Goal: Information Seeking & Learning: Learn about a topic

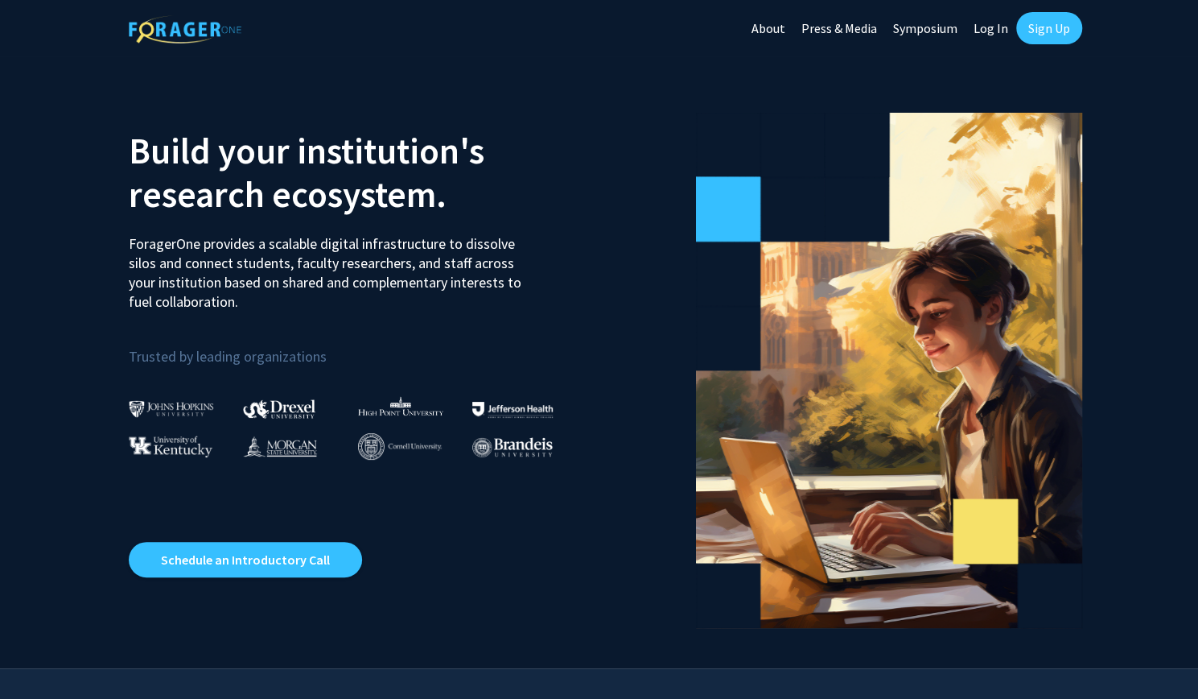
click at [1024, 35] on link "Sign Up" at bounding box center [1049, 28] width 66 height 32
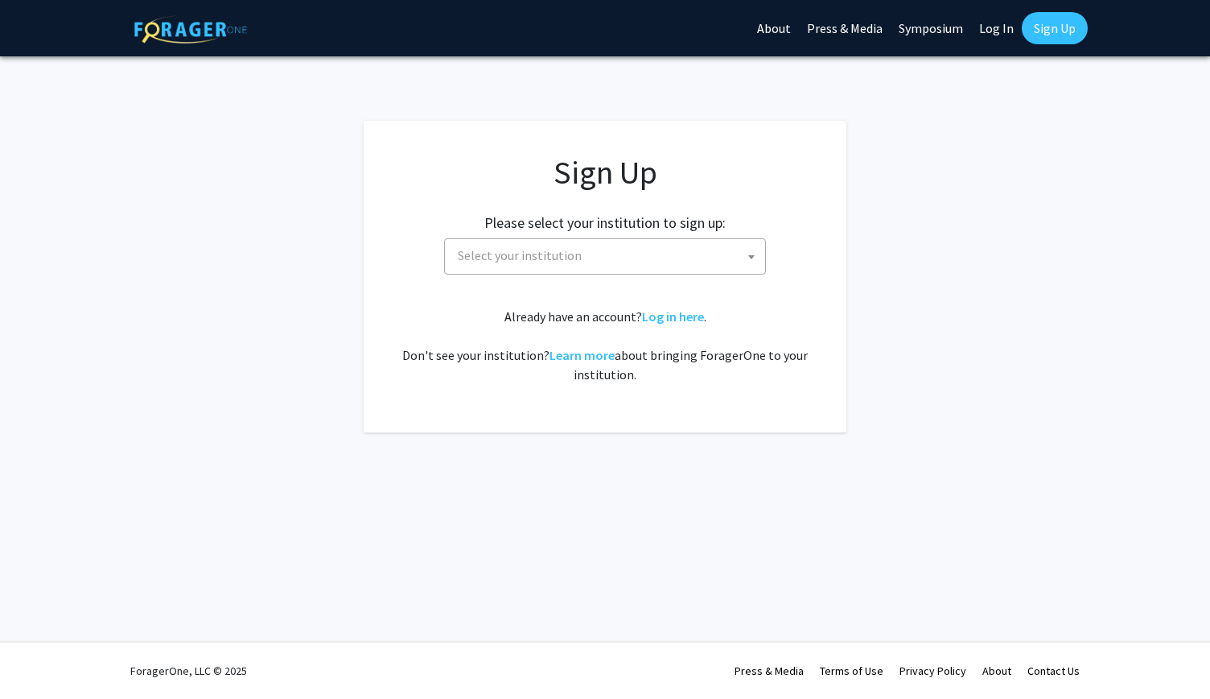
click at [687, 254] on span "Select your institution" at bounding box center [608, 255] width 314 height 33
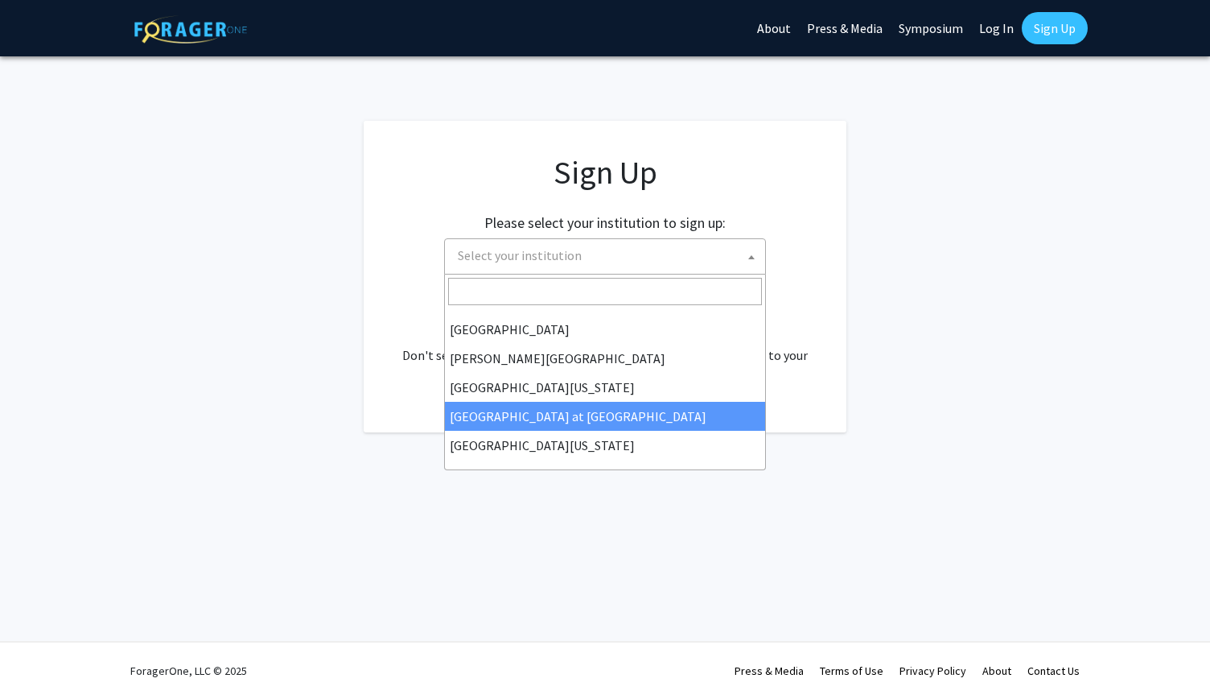
scroll to position [563, 0]
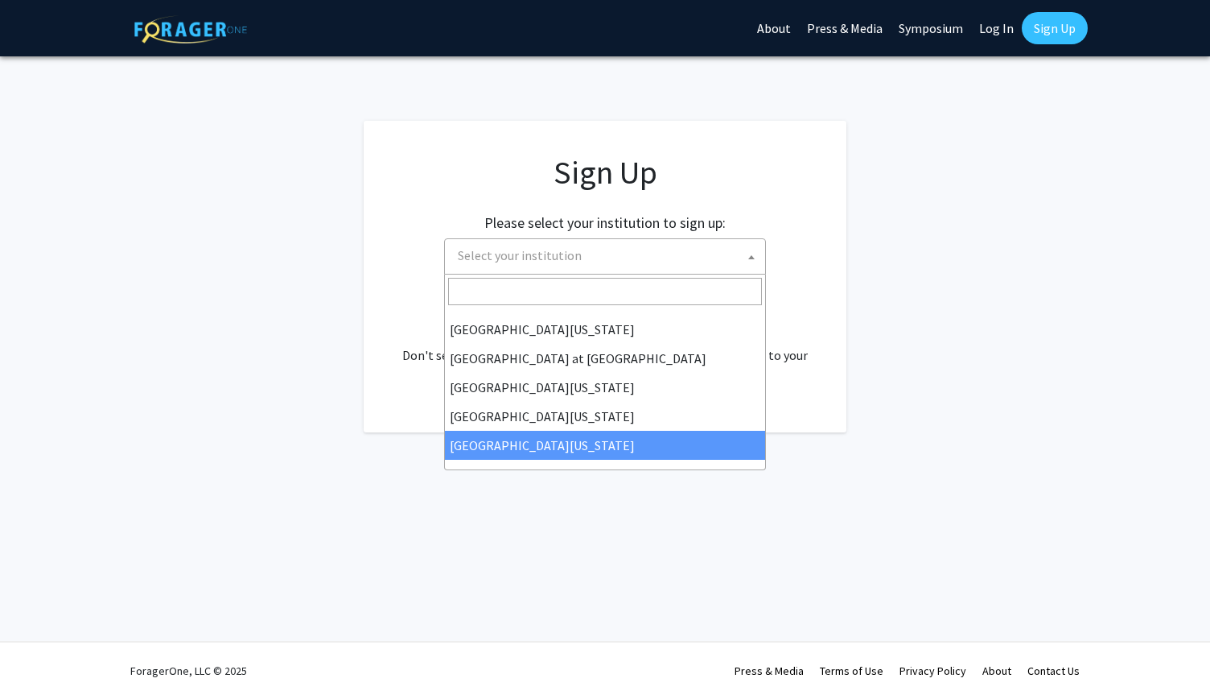
select select "33"
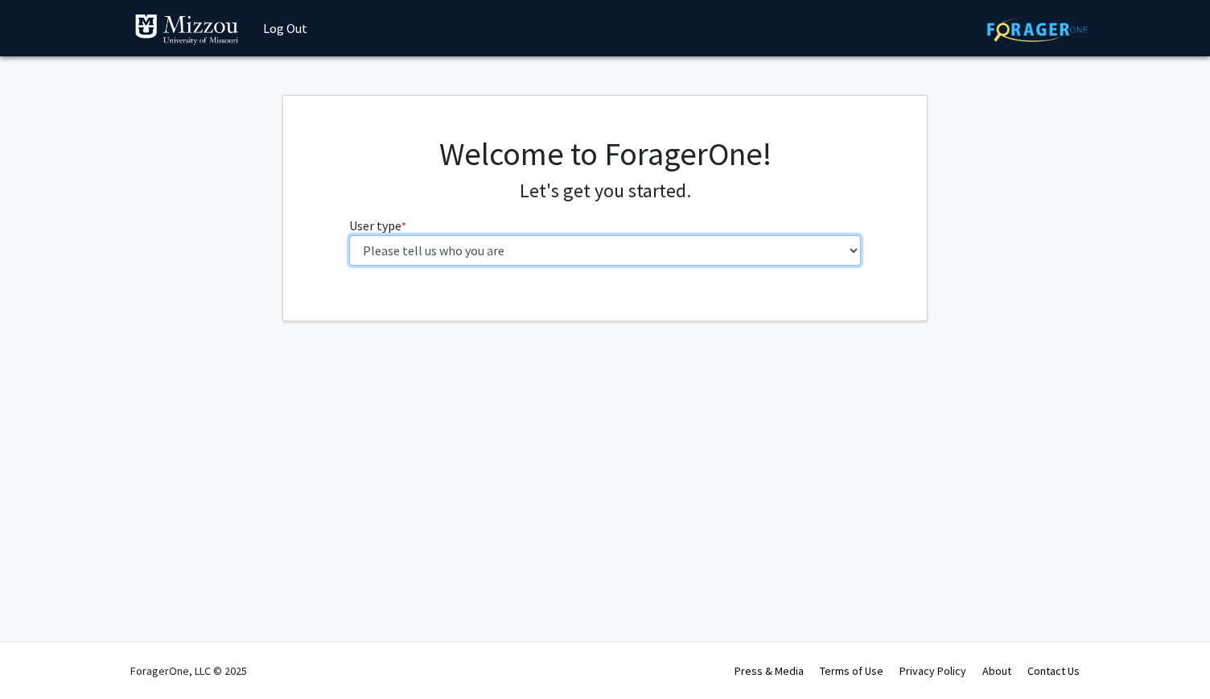
click at [611, 254] on select "Please tell us who you are Undergraduate Student Master's Student Doctoral Cand…" at bounding box center [605, 250] width 513 height 31
select select "1: undergrad"
click at [349, 235] on select "Please tell us who you are Undergraduate Student Master's Student Doctoral Cand…" at bounding box center [605, 250] width 513 height 31
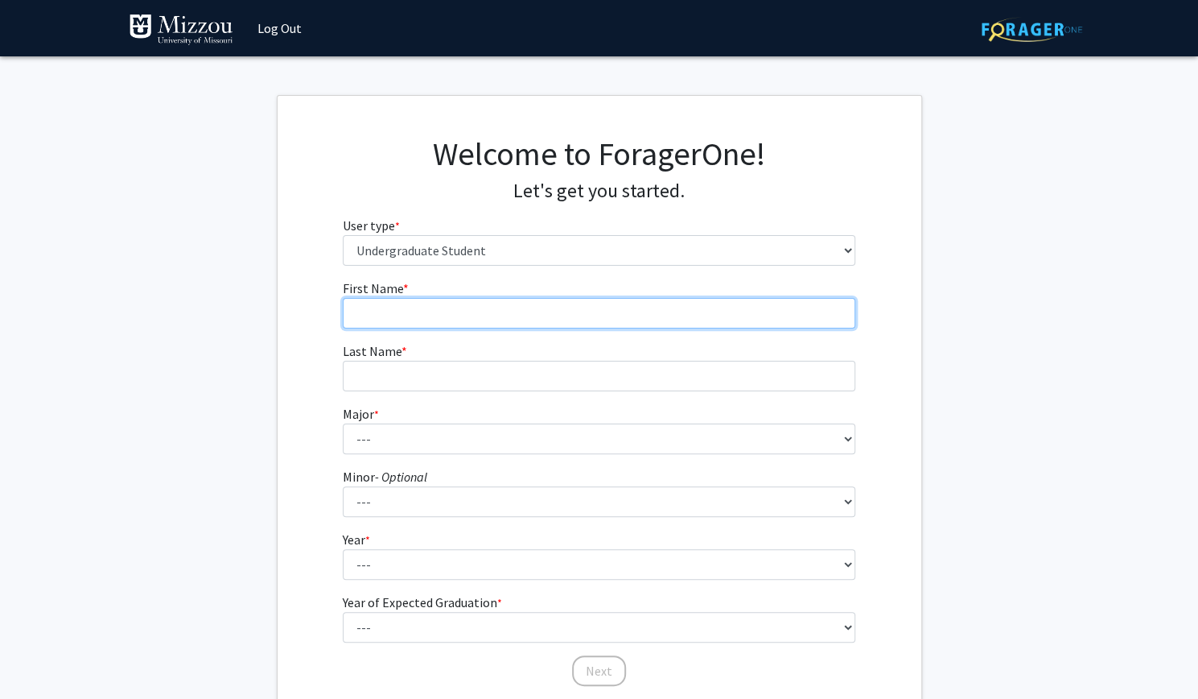
click at [624, 323] on input "First Name * required" at bounding box center [599, 313] width 513 height 31
type input "[PERSON_NAME]"
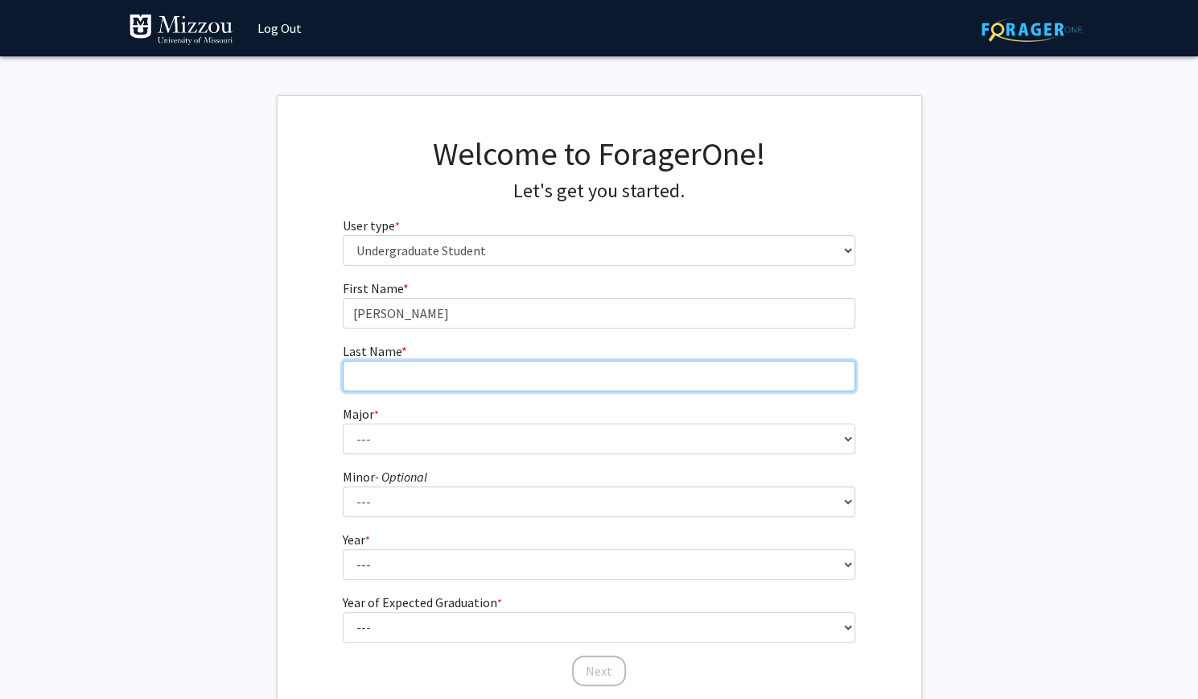
click at [602, 371] on input "Last Name * required" at bounding box center [599, 376] width 513 height 31
type input "[PERSON_NAME]"
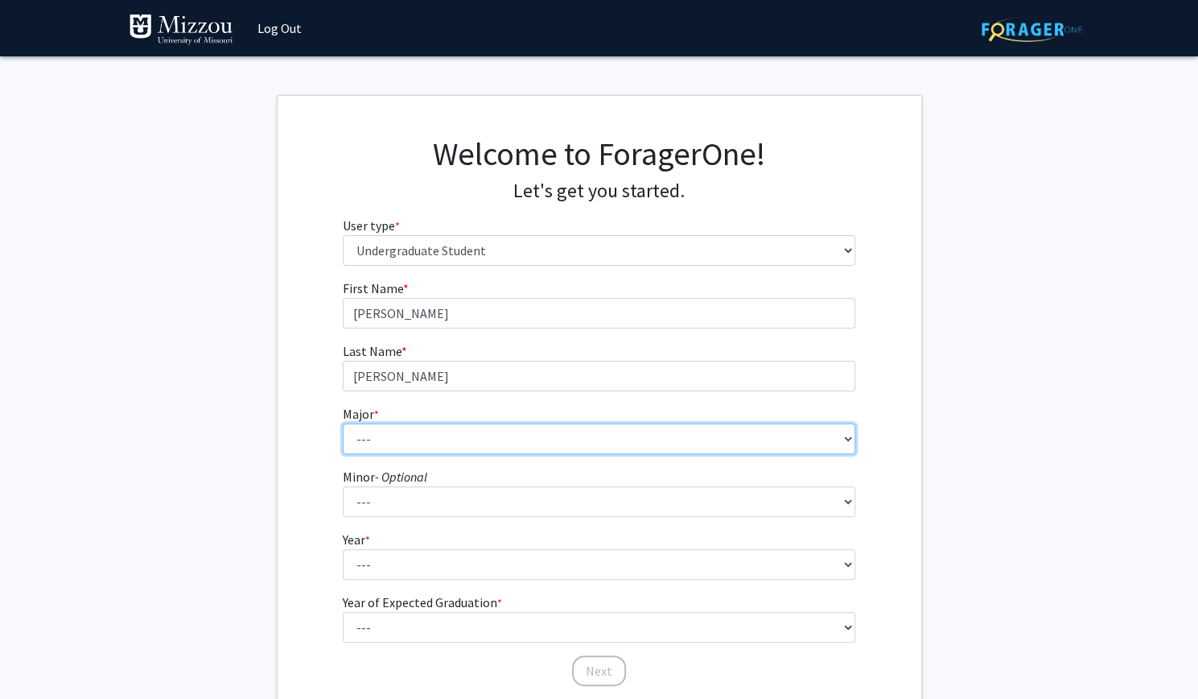
click at [538, 442] on select "--- Agribusiness Management Agricultural Education Agricultural Education: Comm…" at bounding box center [599, 438] width 513 height 31
select select "135: 2628"
click at [343, 423] on select "--- Agribusiness Management Agricultural Education Agricultural Education: Comm…" at bounding box center [599, 438] width 513 height 31
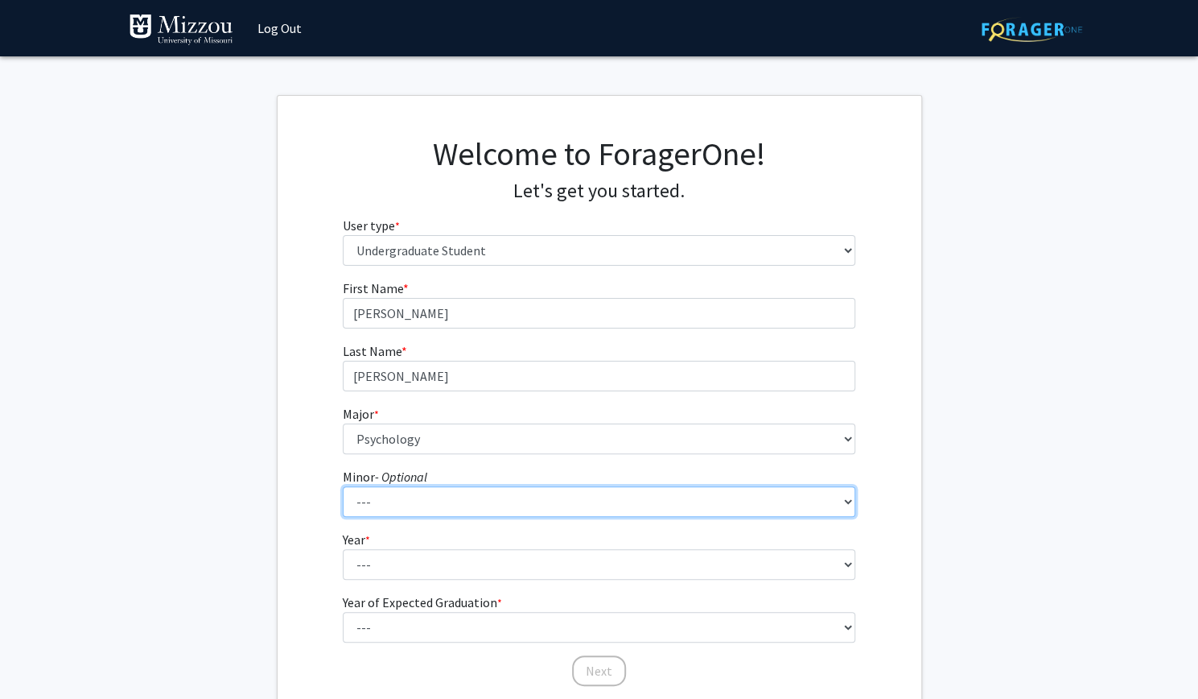
click at [444, 508] on select "--- Accountancy Aerospace Engineering Aerospace Studies Agribusiness Management…" at bounding box center [599, 501] width 513 height 31
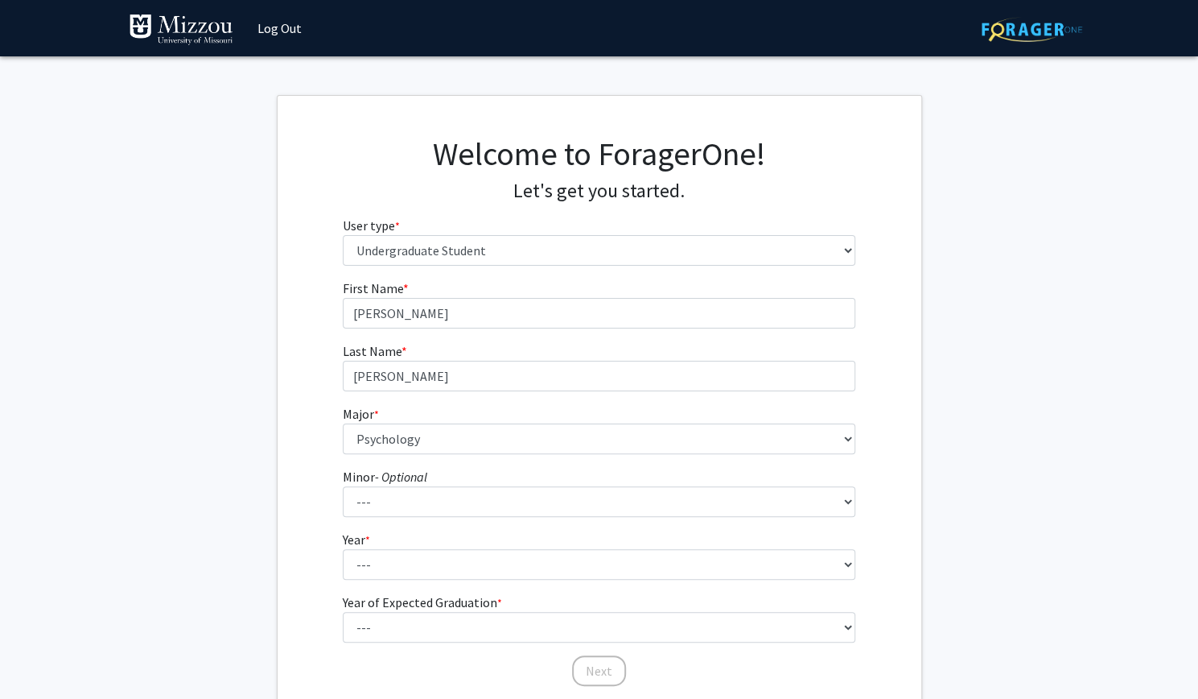
click at [307, 460] on div "First Name * required Zoe Last Name * required Simonds Major * required --- Agr…" at bounding box center [600, 482] width 644 height 409
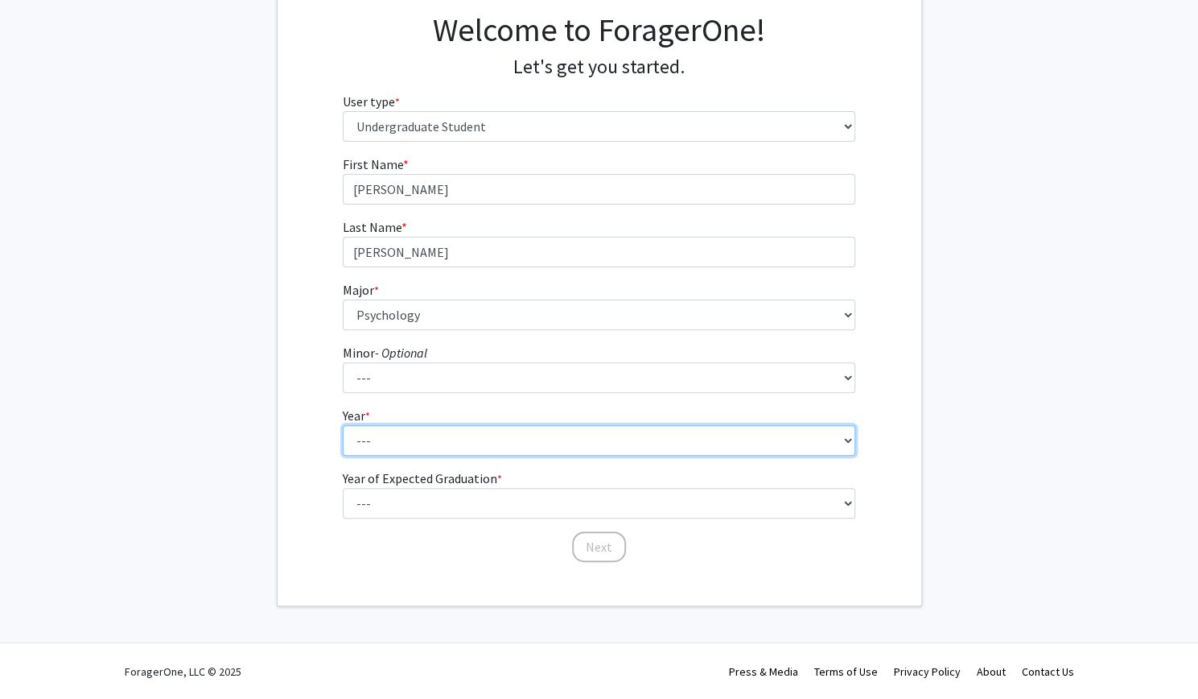
click at [397, 443] on select "--- First-year Sophomore Junior Senior Postbaccalaureate Certificate" at bounding box center [599, 440] width 513 height 31
select select "3: junior"
click at [343, 425] on select "--- First-year Sophomore Junior Senior Postbaccalaureate Certificate" at bounding box center [599, 440] width 513 height 31
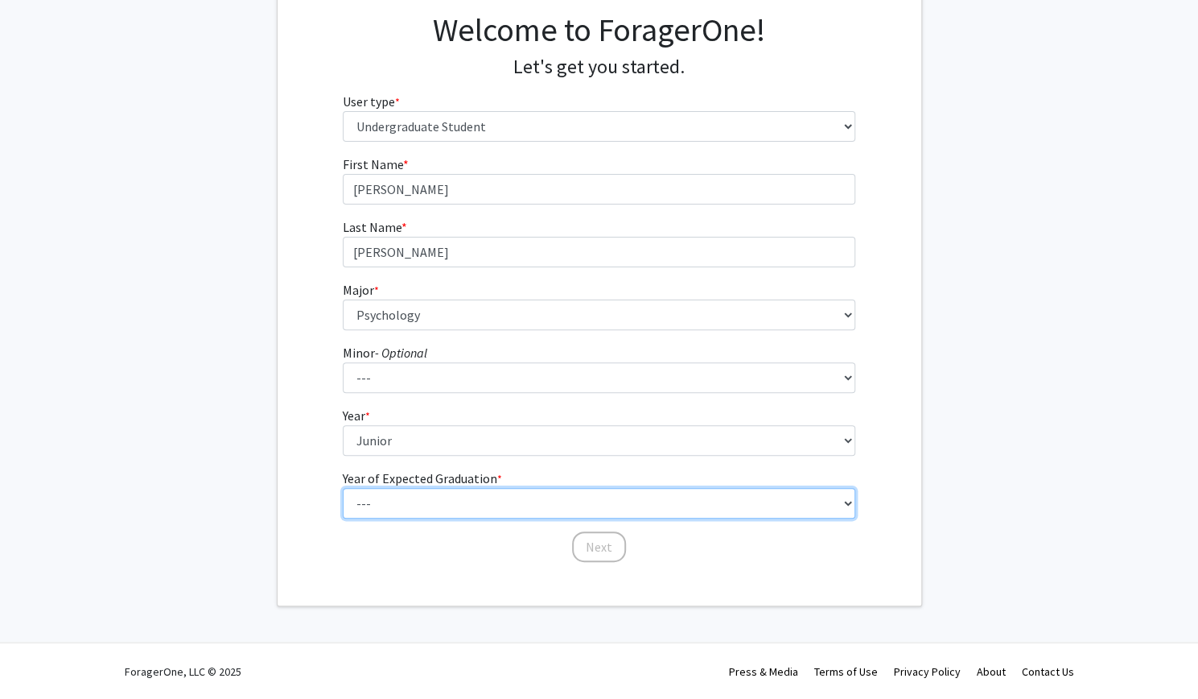
click at [432, 505] on select "--- 2025 2026 2027 2028 2029 2030 2031 2032 2033 2034" at bounding box center [599, 503] width 513 height 31
select select "3: 2027"
click at [343, 488] on select "--- 2025 2026 2027 2028 2029 2030 2031 2032 2033 2034" at bounding box center [599, 503] width 513 height 31
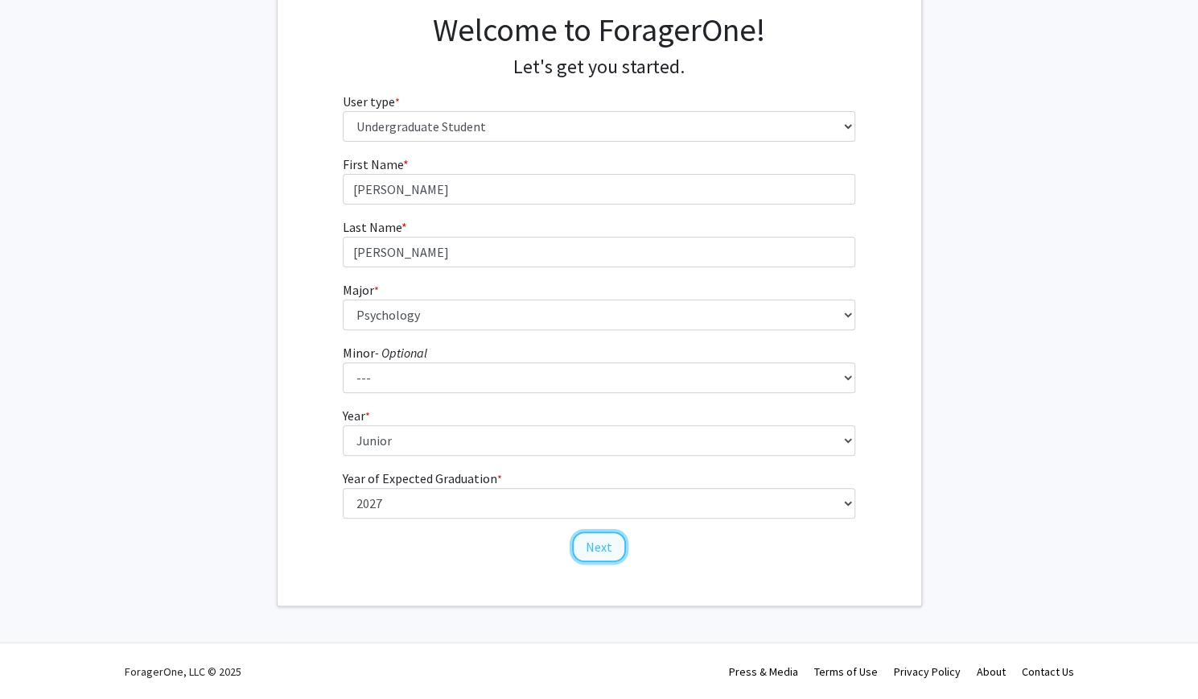
click at [593, 549] on button "Next" at bounding box center [599, 546] width 54 height 31
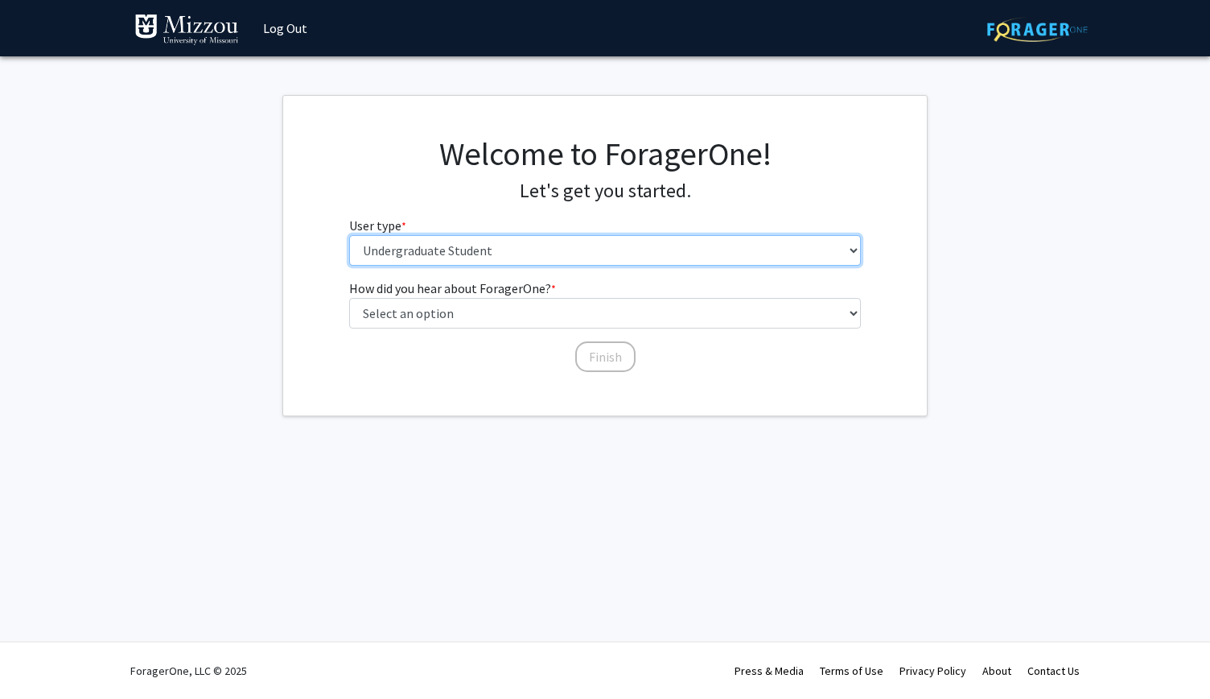
click at [580, 252] on select "Please tell us who you are Undergraduate Student Master's Student Doctoral Cand…" at bounding box center [605, 250] width 513 height 31
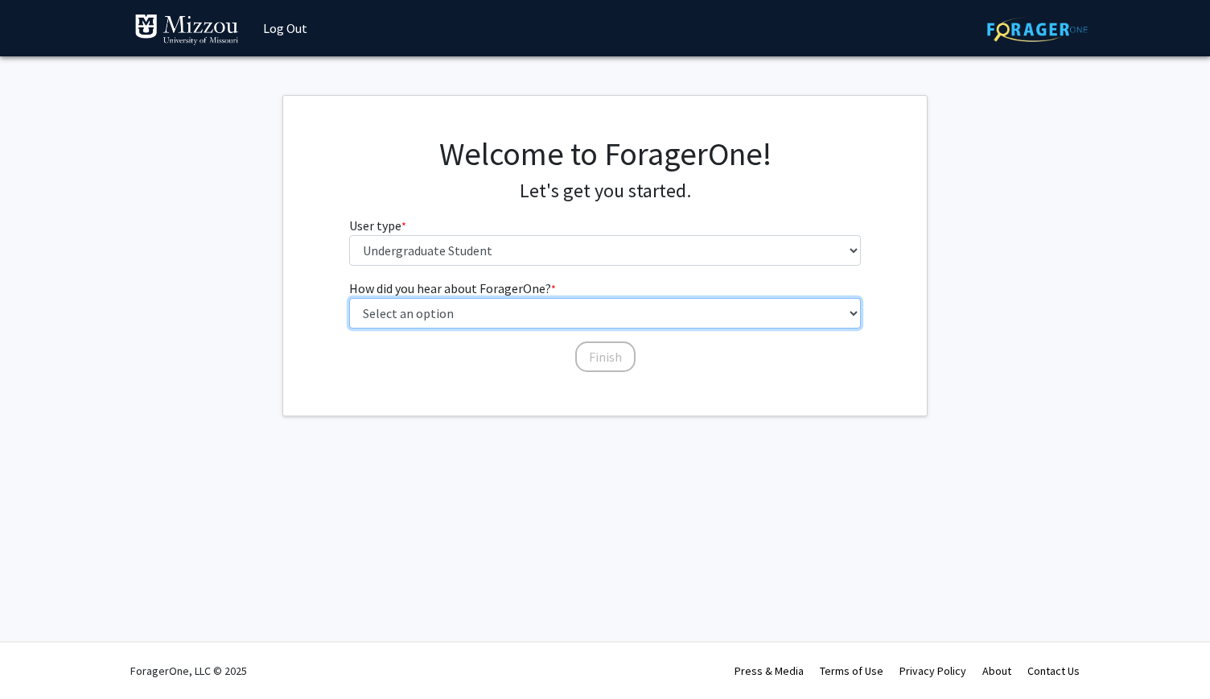
click at [580, 310] on select "Select an option Peer/student recommendation Faculty/staff recommendation Unive…" at bounding box center [605, 313] width 513 height 31
select select "3: university_website"
click at [349, 298] on select "Select an option Peer/student recommendation Faculty/staff recommendation Unive…" at bounding box center [605, 313] width 513 height 31
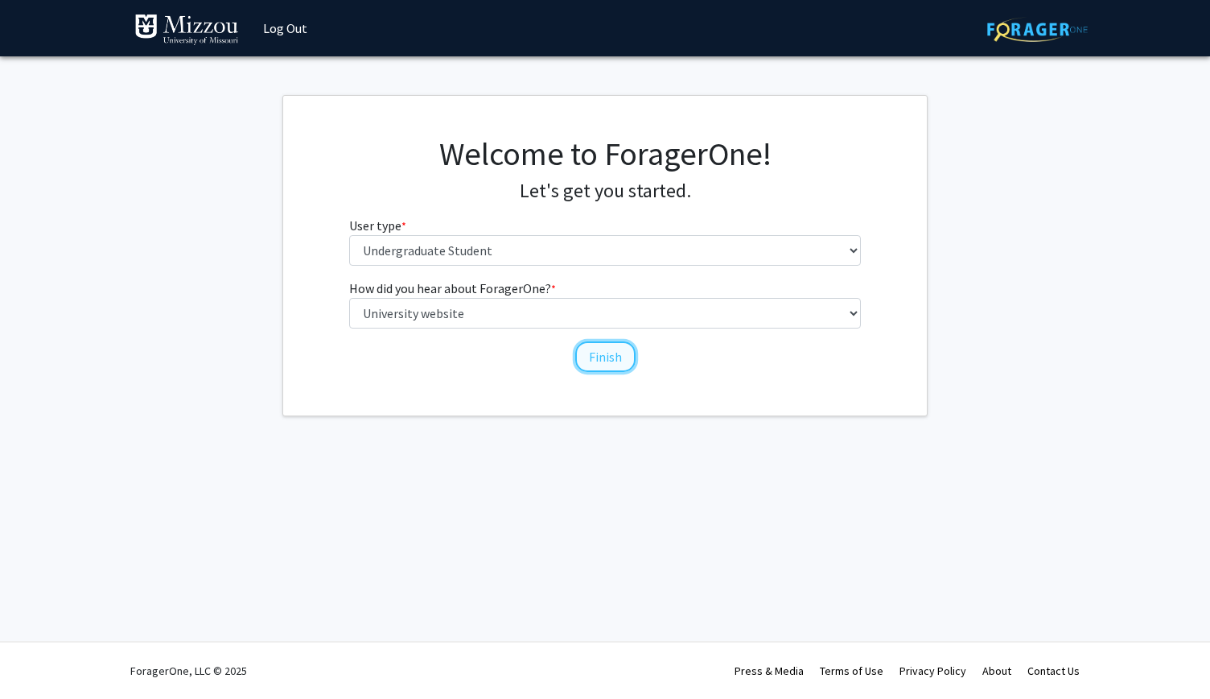
click at [610, 352] on button "Finish" at bounding box center [605, 356] width 60 height 31
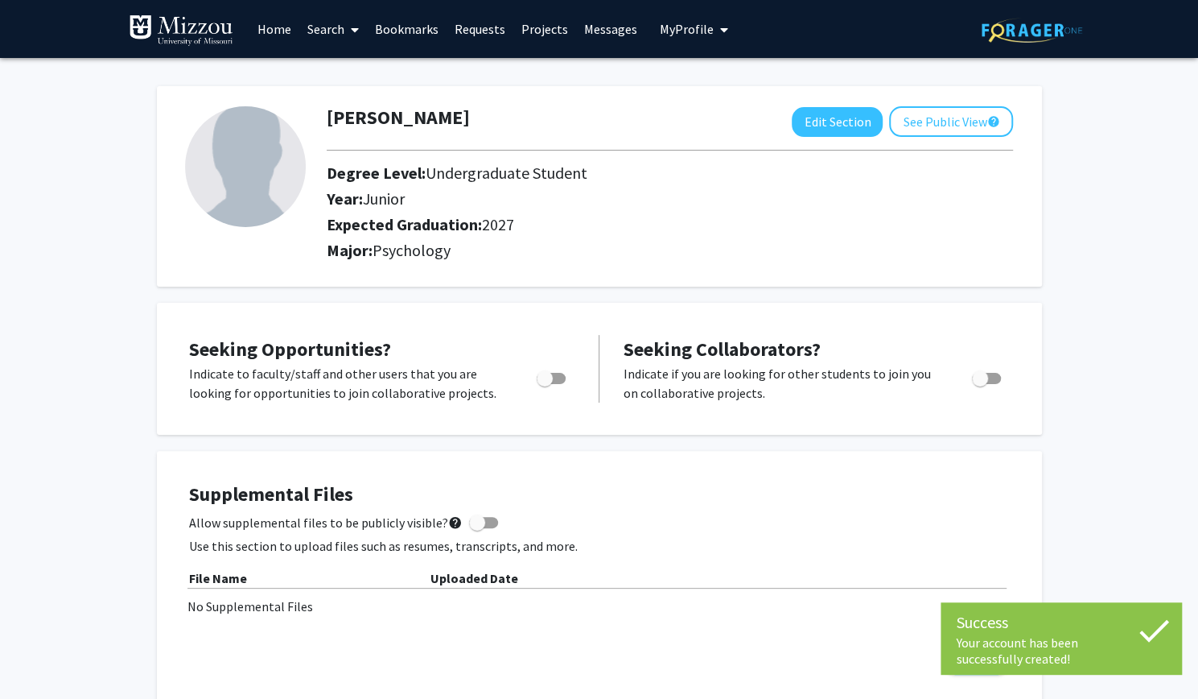
click at [546, 379] on span "Toggle" at bounding box center [545, 378] width 16 height 16
click at [545, 384] on input "Are you actively seeking opportunities?" at bounding box center [544, 384] width 1 height 1
checkbox input "true"
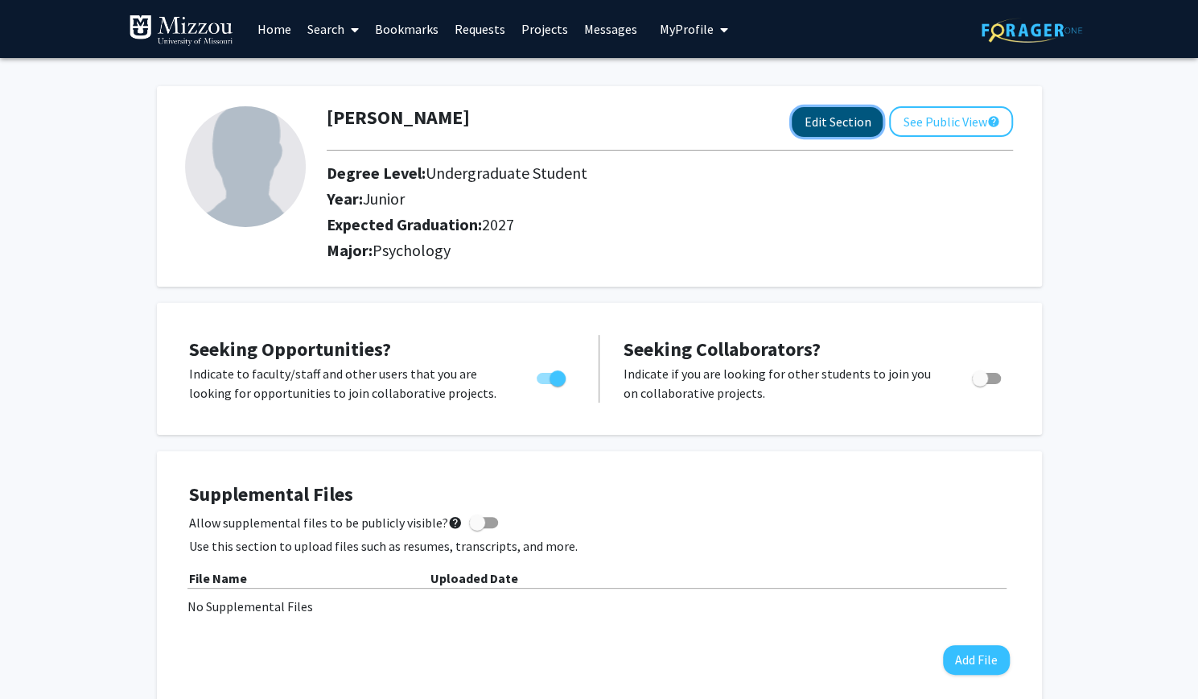
click at [876, 118] on button "Edit Section" at bounding box center [837, 122] width 91 height 30
select select "junior"
select select "2027"
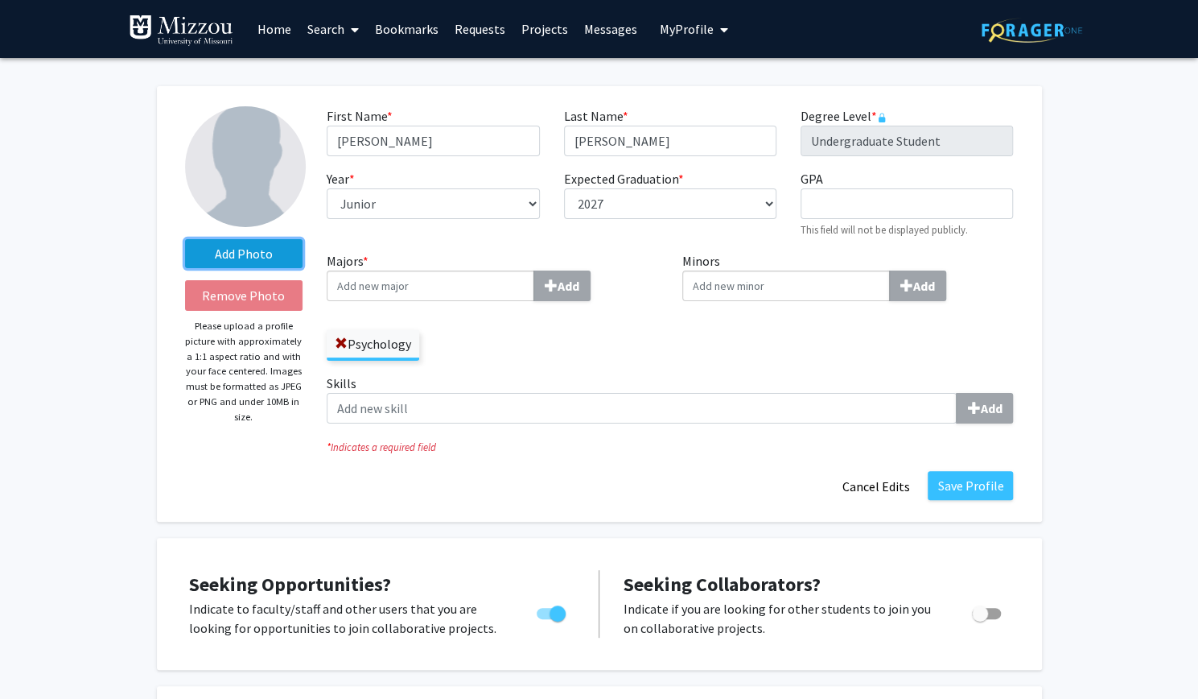
click at [255, 247] on label "Add Photo" at bounding box center [244, 253] width 118 height 29
click at [0, 0] on input "Add Photo" at bounding box center [0, 0] width 0 height 0
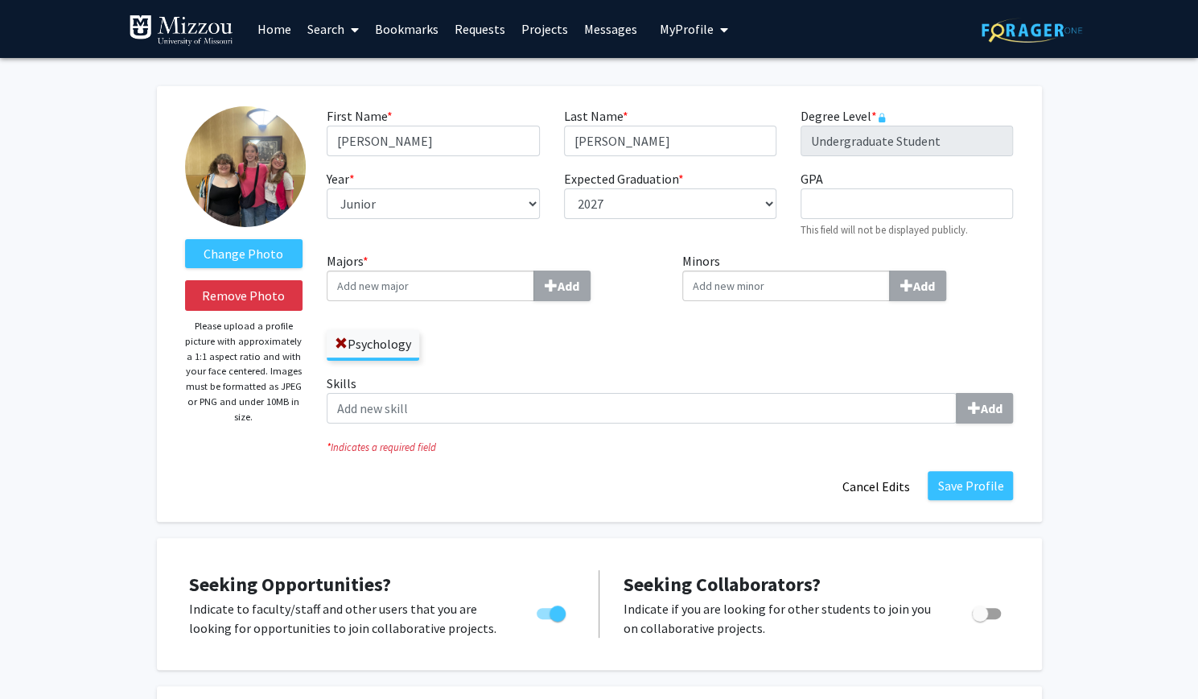
click at [227, 171] on img at bounding box center [245, 166] width 121 height 121
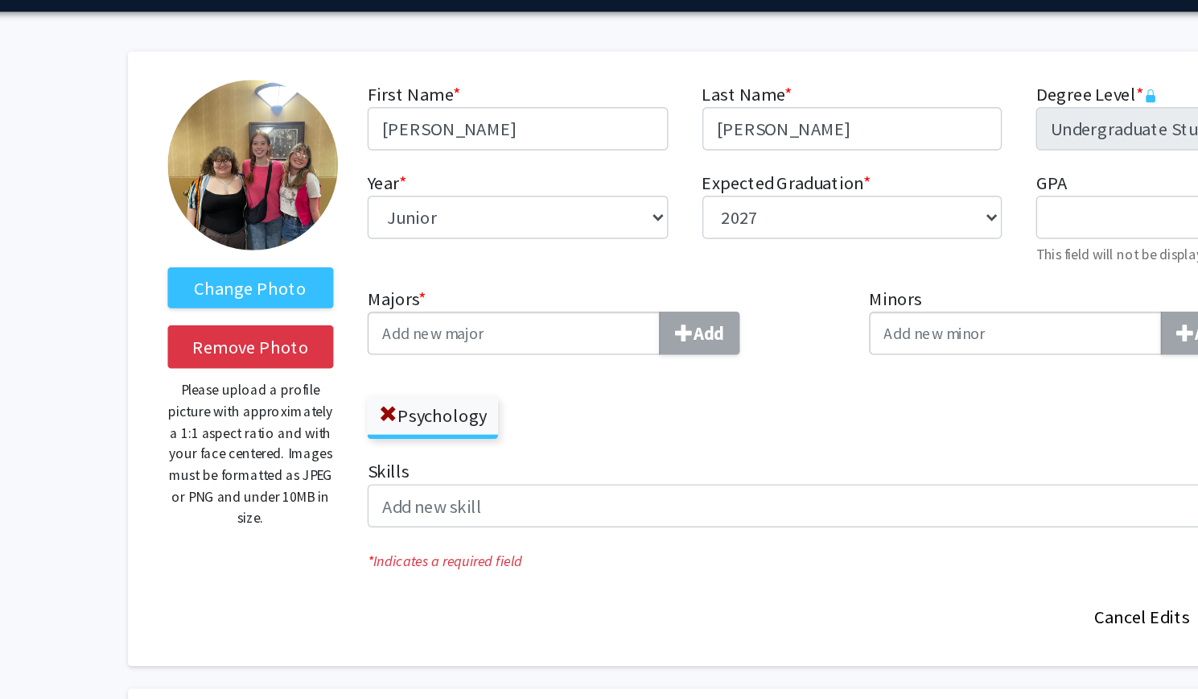
click at [227, 171] on img at bounding box center [245, 166] width 121 height 121
click at [245, 250] on label "Change Photo" at bounding box center [244, 253] width 118 height 29
click at [0, 0] on input "Change Photo" at bounding box center [0, 0] width 0 height 0
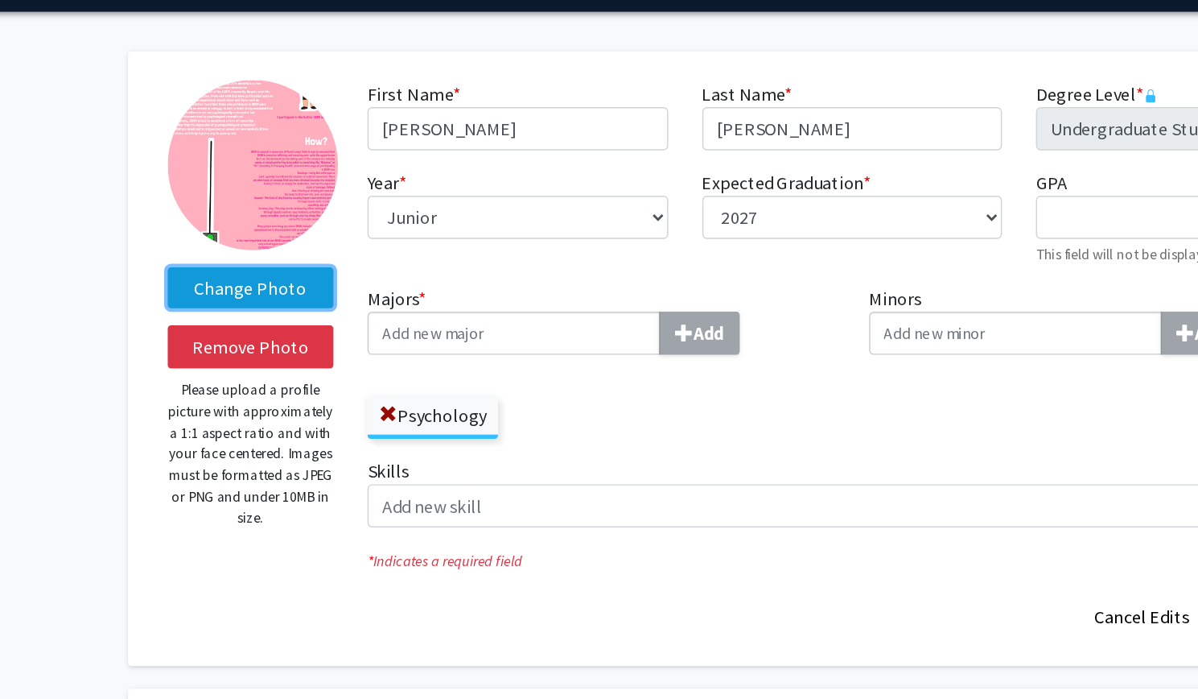
click at [262, 259] on label "Change Photo" at bounding box center [244, 253] width 118 height 29
click at [0, 0] on input "Change Photo" at bounding box center [0, 0] width 0 height 0
click at [258, 256] on label "Change Photo" at bounding box center [244, 253] width 118 height 29
click at [0, 0] on input "Change Photo" at bounding box center [0, 0] width 0 height 0
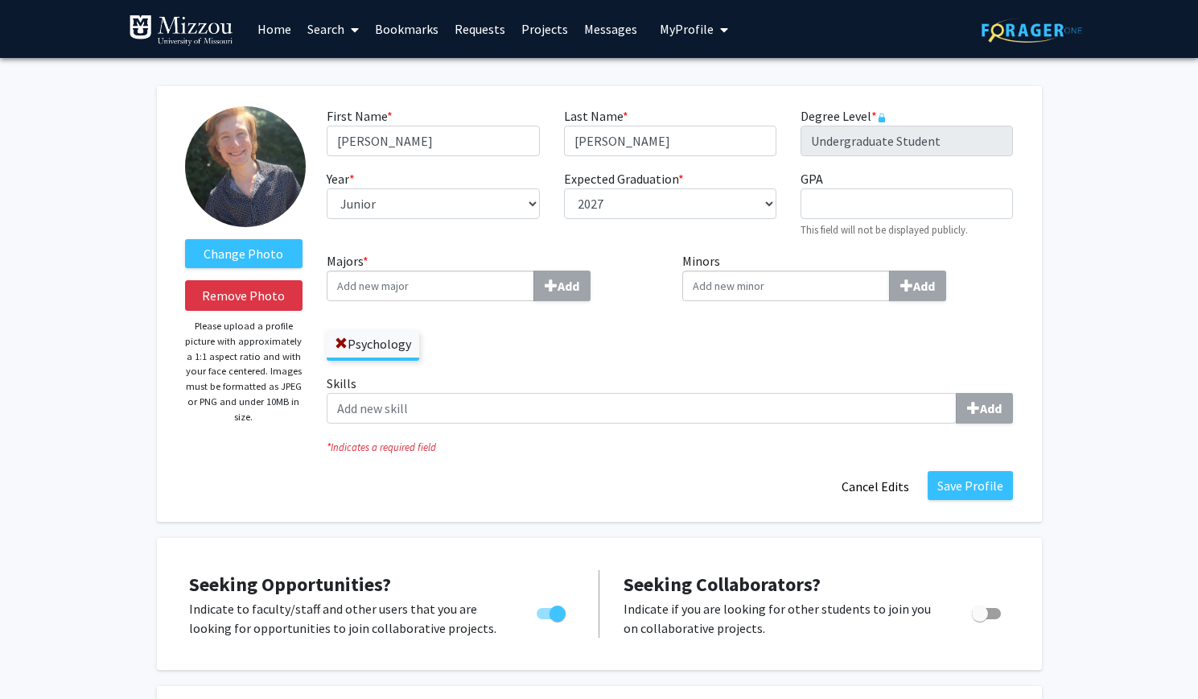
select select "junior"
select select "2027"
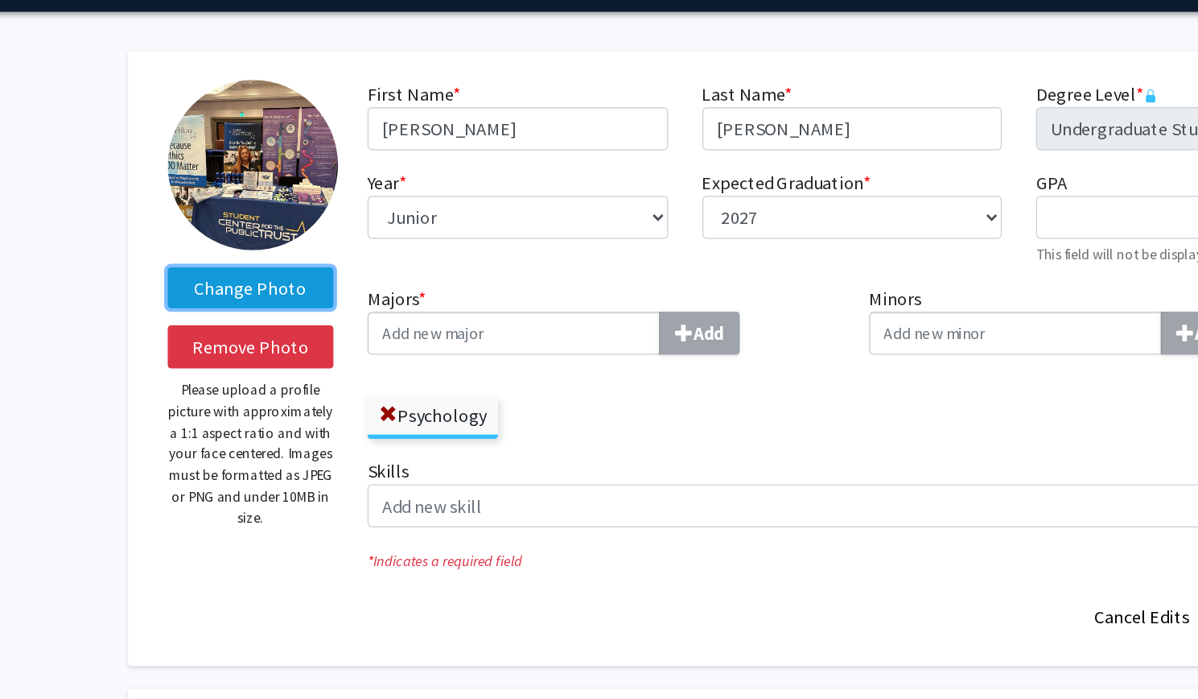
click at [263, 257] on label "Change Photo" at bounding box center [244, 253] width 118 height 29
click at [0, 0] on input "Change Photo" at bounding box center [0, 0] width 0 height 0
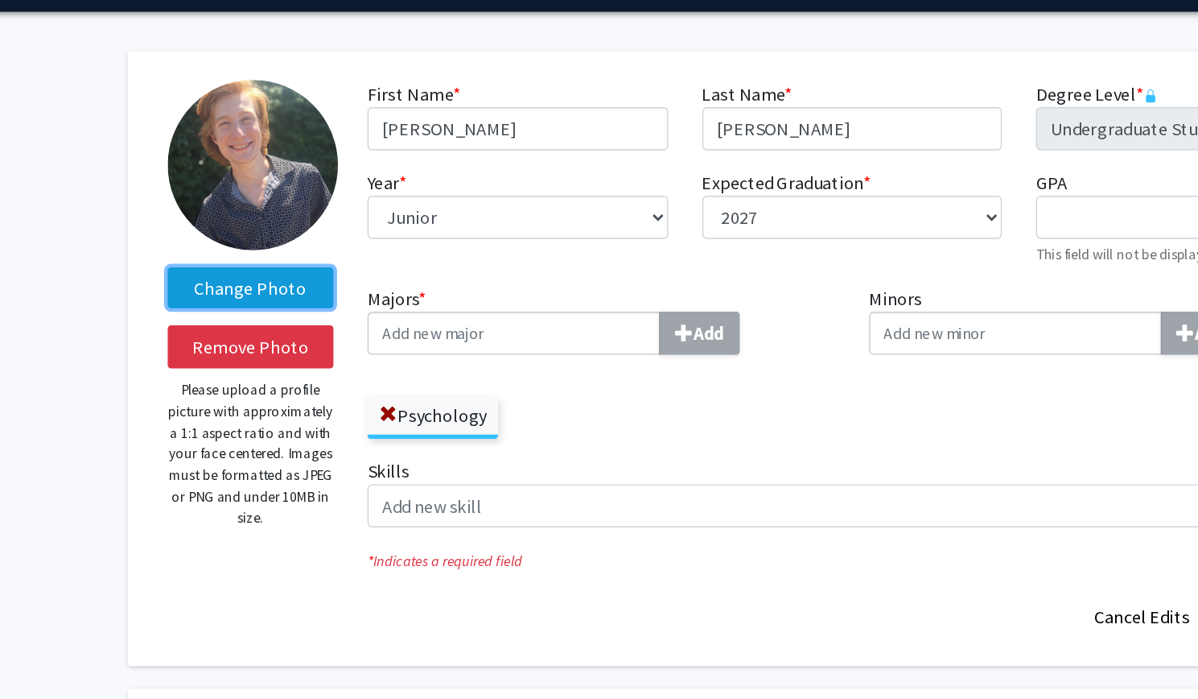
click at [272, 254] on label "Change Photo" at bounding box center [244, 253] width 118 height 29
click at [0, 0] on input "Change Photo" at bounding box center [0, 0] width 0 height 0
click at [282, 256] on label "Change Photo" at bounding box center [244, 253] width 118 height 29
click at [0, 0] on input "Change Photo" at bounding box center [0, 0] width 0 height 0
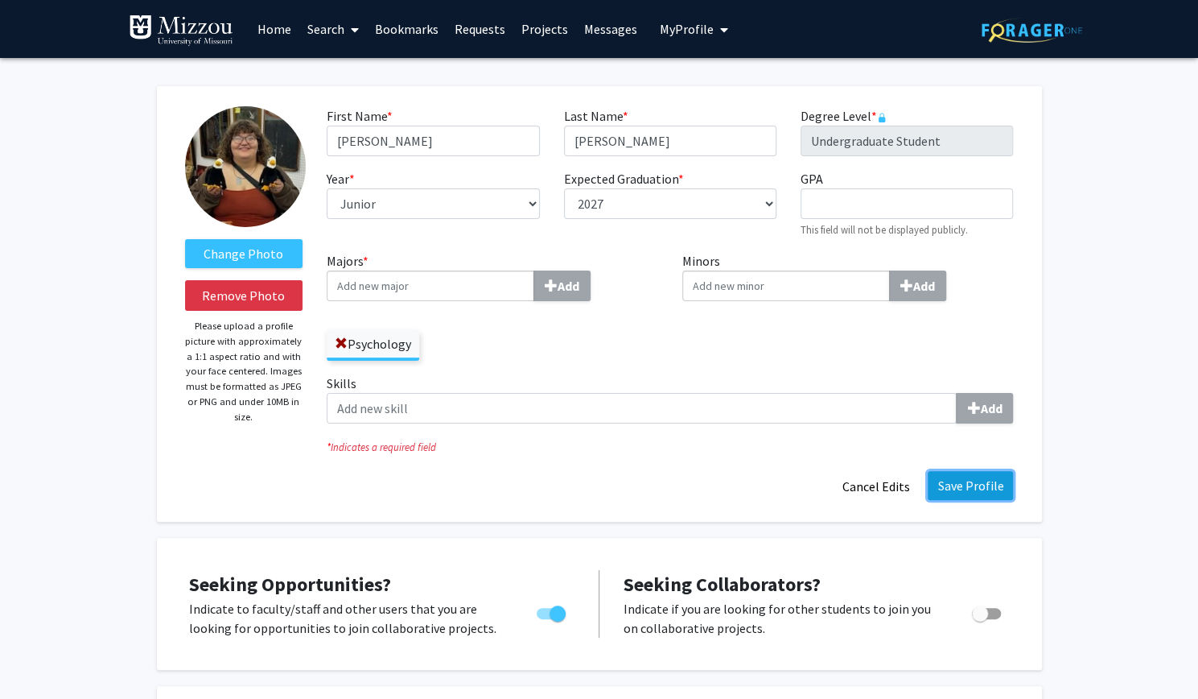
click at [973, 480] on button "Save Profile" at bounding box center [970, 485] width 85 height 29
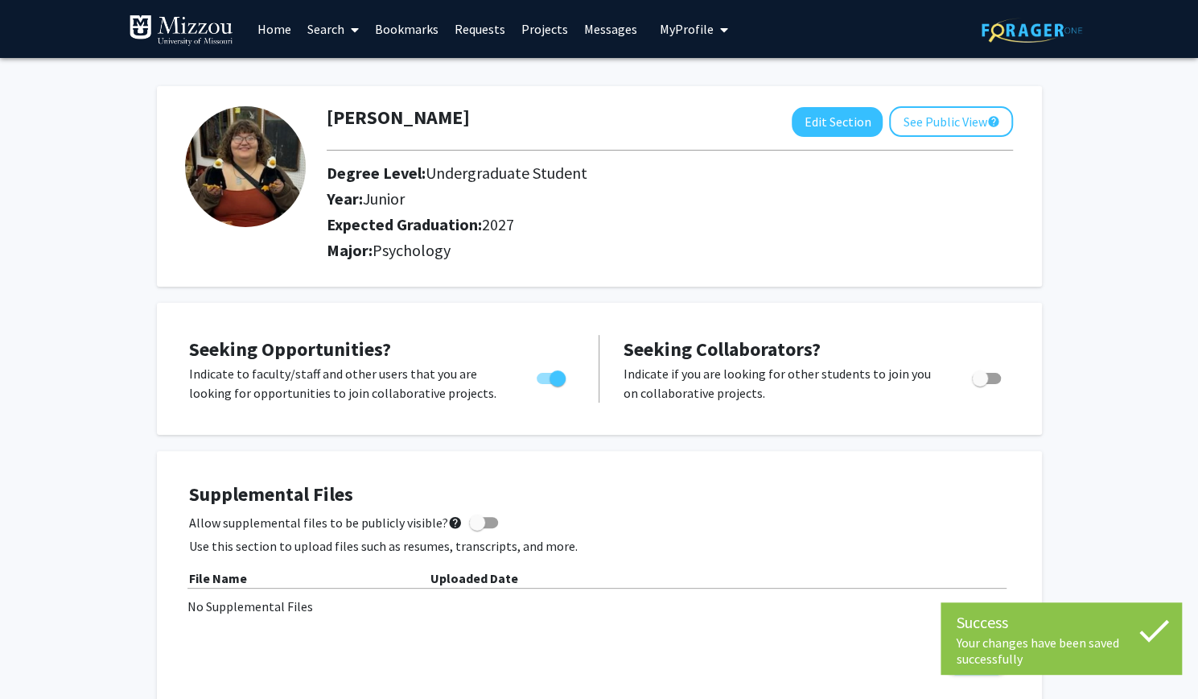
click at [323, 28] on link "Search" at bounding box center [333, 29] width 68 height 56
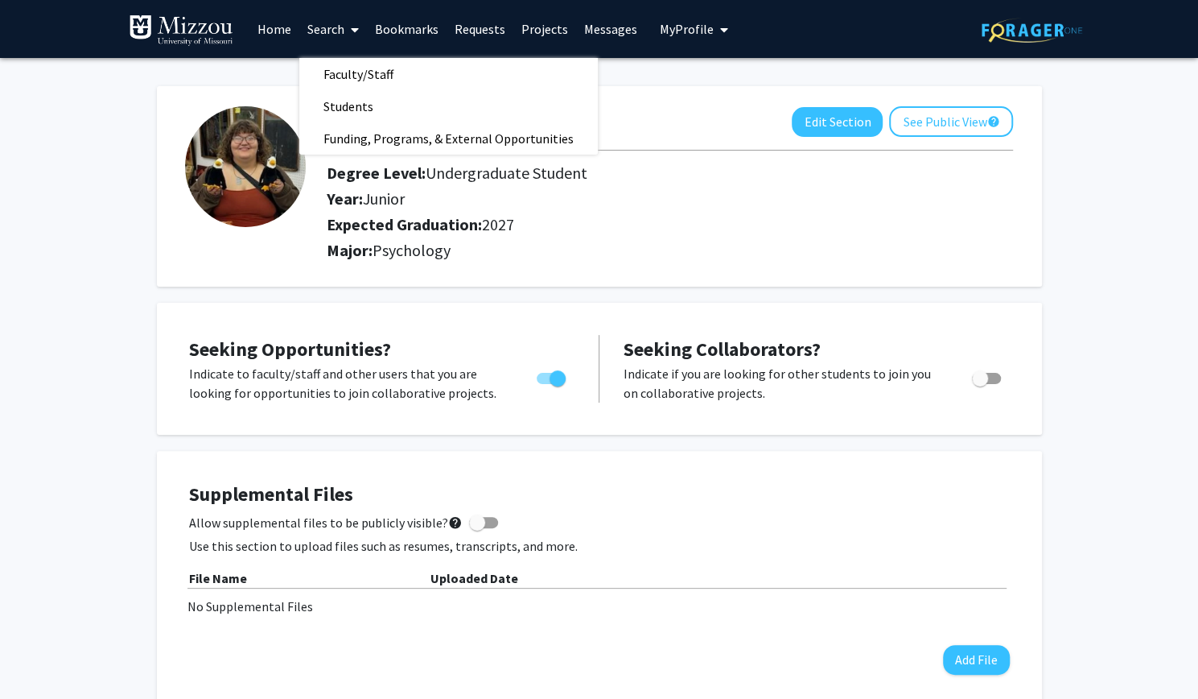
click at [283, 23] on link "Home" at bounding box center [274, 29] width 50 height 56
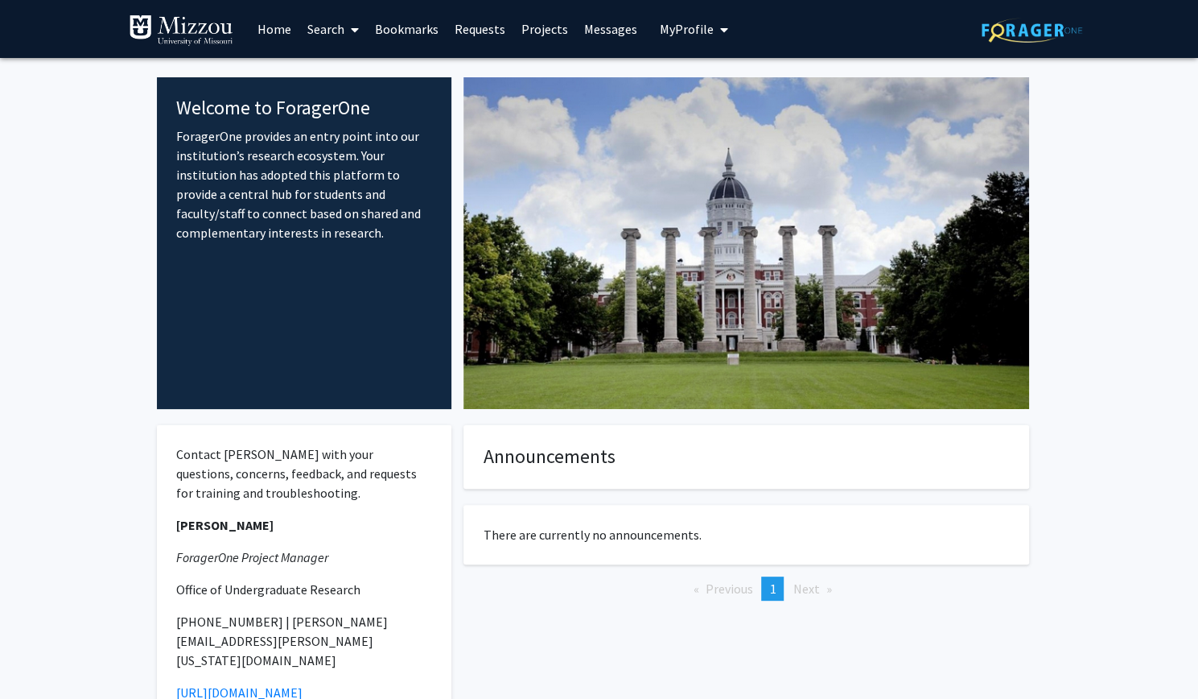
click at [339, 37] on link "Search" at bounding box center [333, 29] width 68 height 56
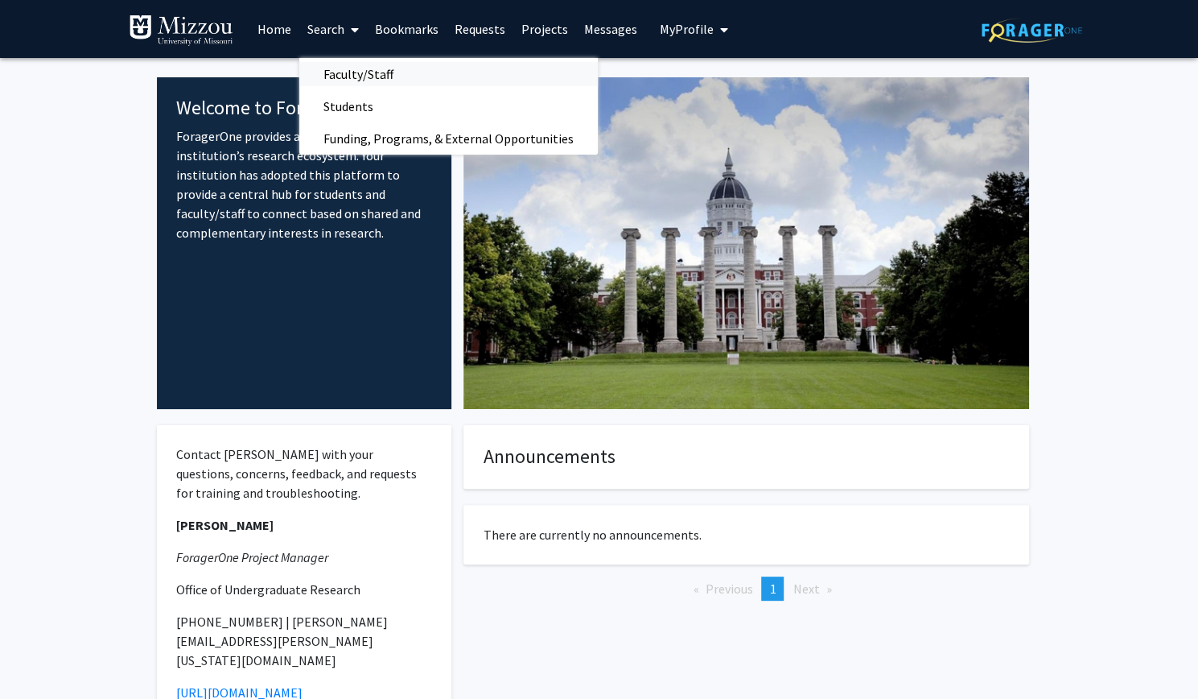
click at [378, 80] on span "Faculty/Staff" at bounding box center [358, 74] width 118 height 32
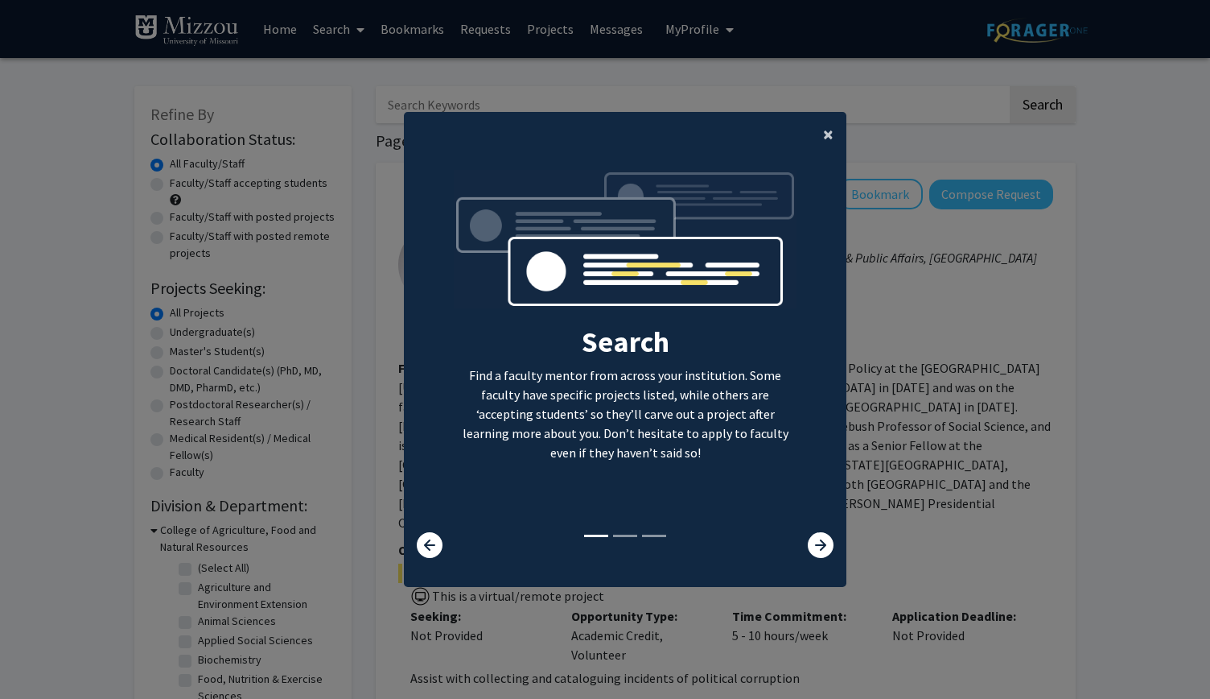
click at [823, 140] on span "×" at bounding box center [828, 134] width 10 height 25
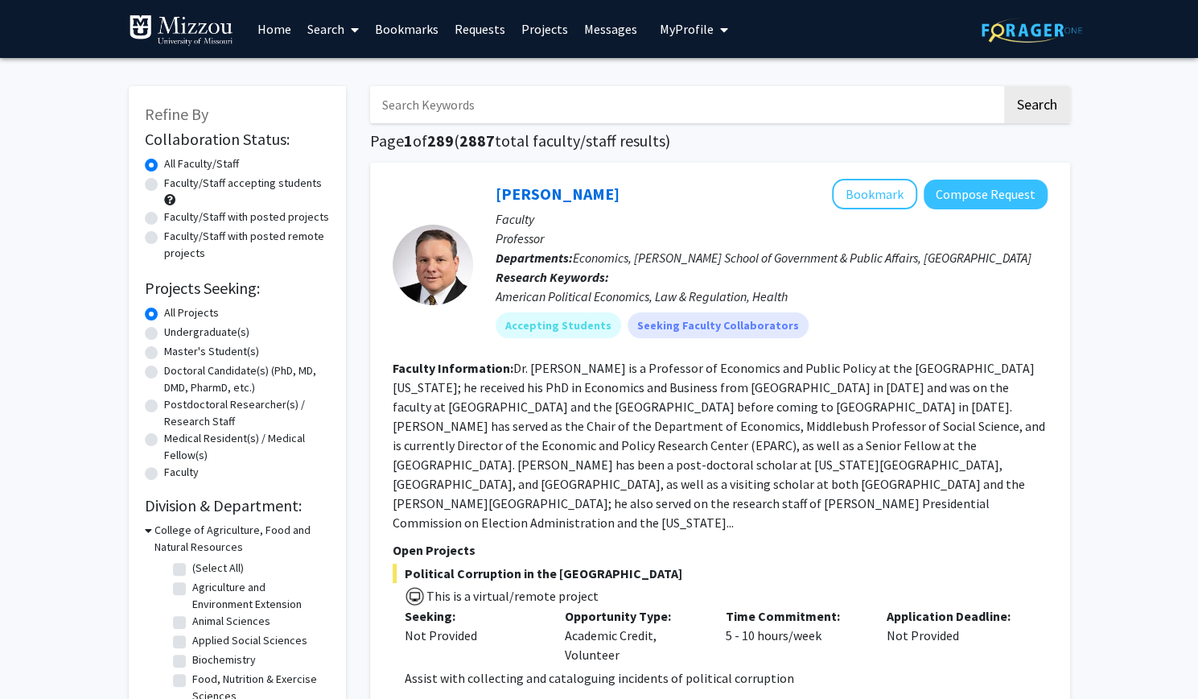
click at [289, 190] on label "Faculty/Staff accepting students" at bounding box center [243, 183] width 158 height 17
click at [175, 185] on input "Faculty/Staff accepting students" at bounding box center [169, 180] width 10 height 10
radio input "true"
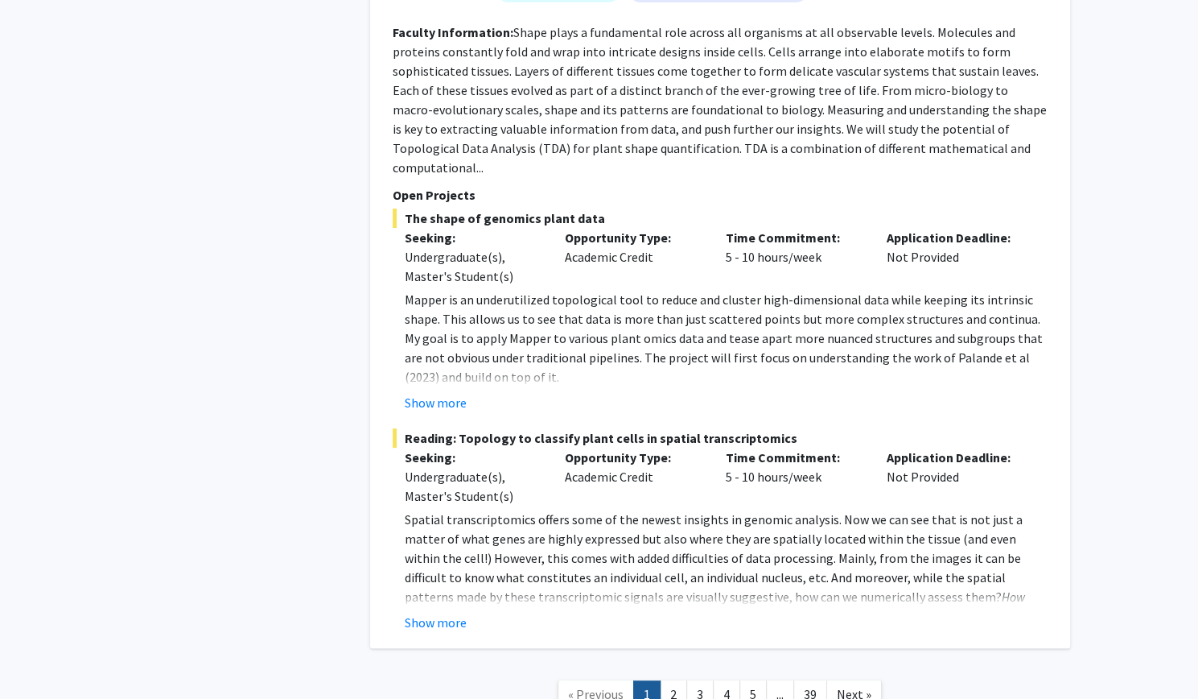
scroll to position [7203, 0]
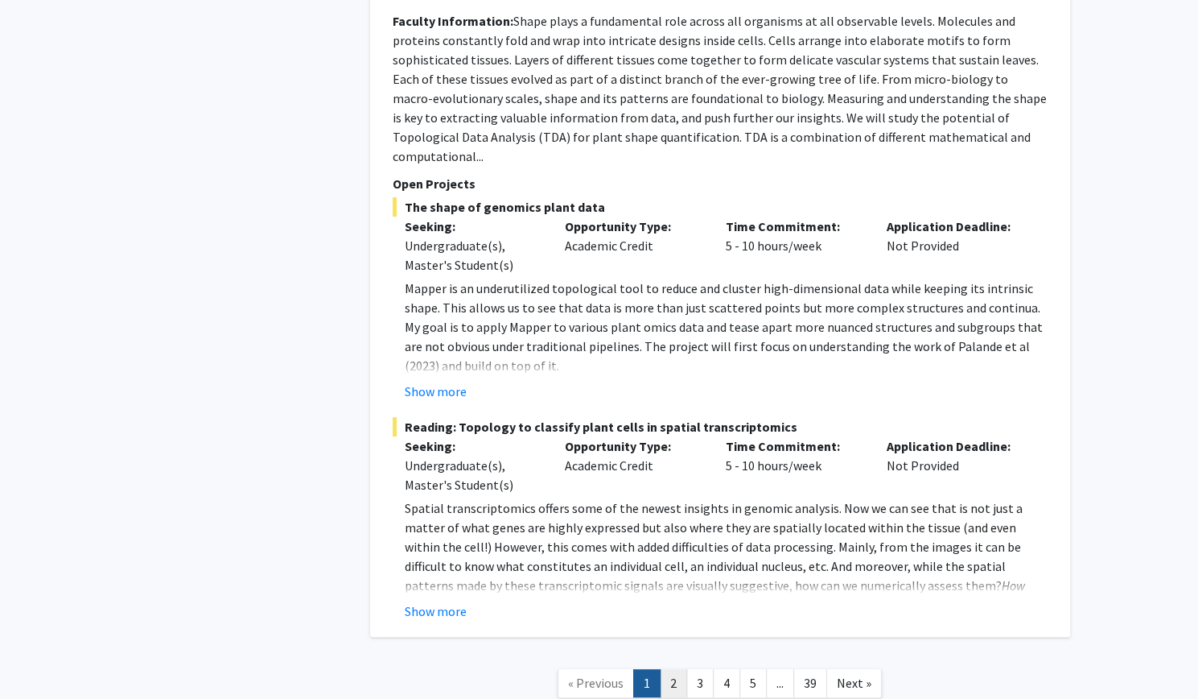
click at [675, 669] on link "2" at bounding box center [673, 683] width 27 height 28
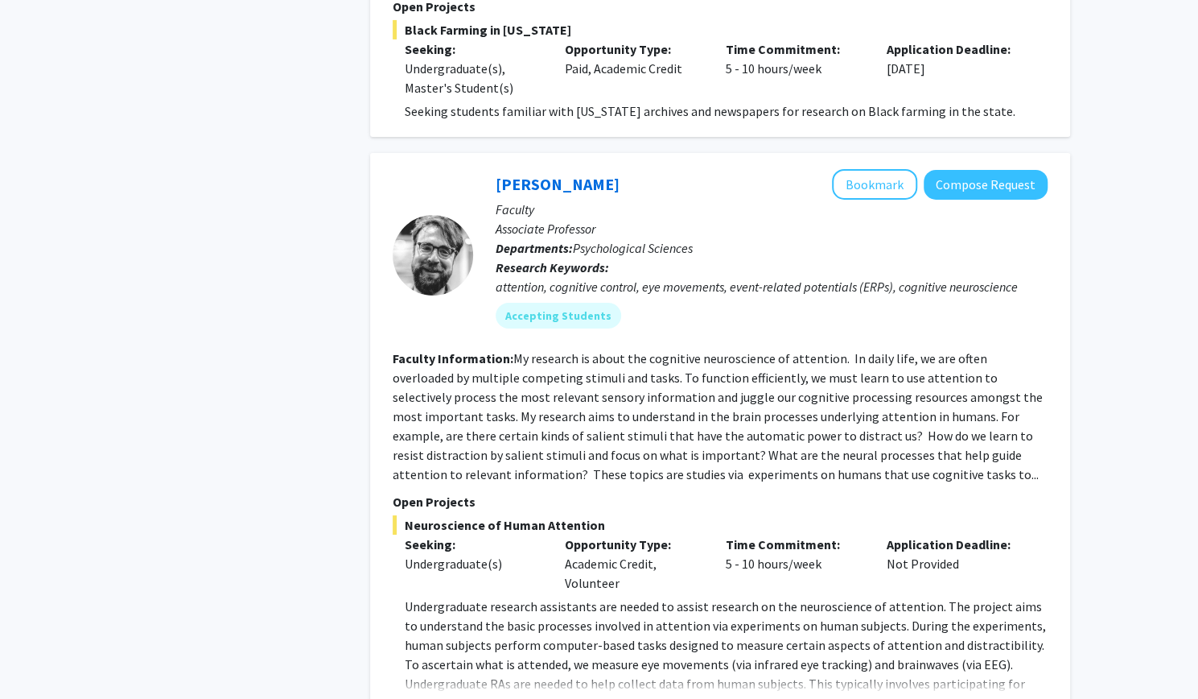
scroll to position [3320, 0]
click at [443, 698] on button "Show more" at bounding box center [436, 708] width 62 height 19
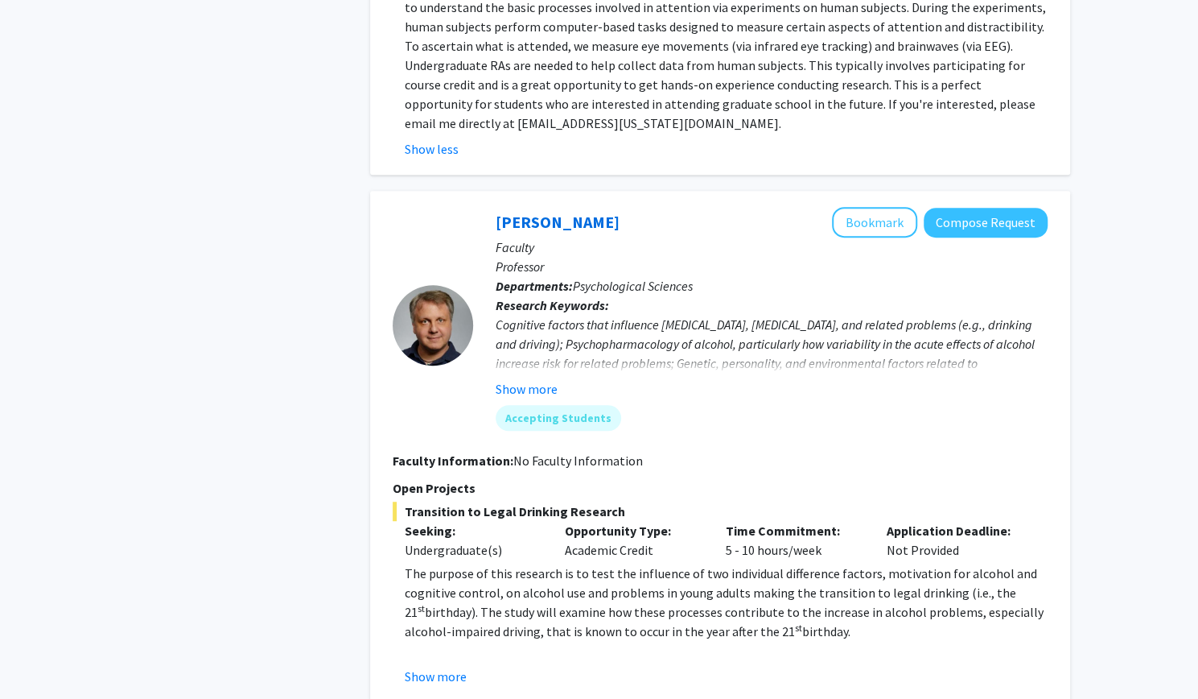
scroll to position [3990, 0]
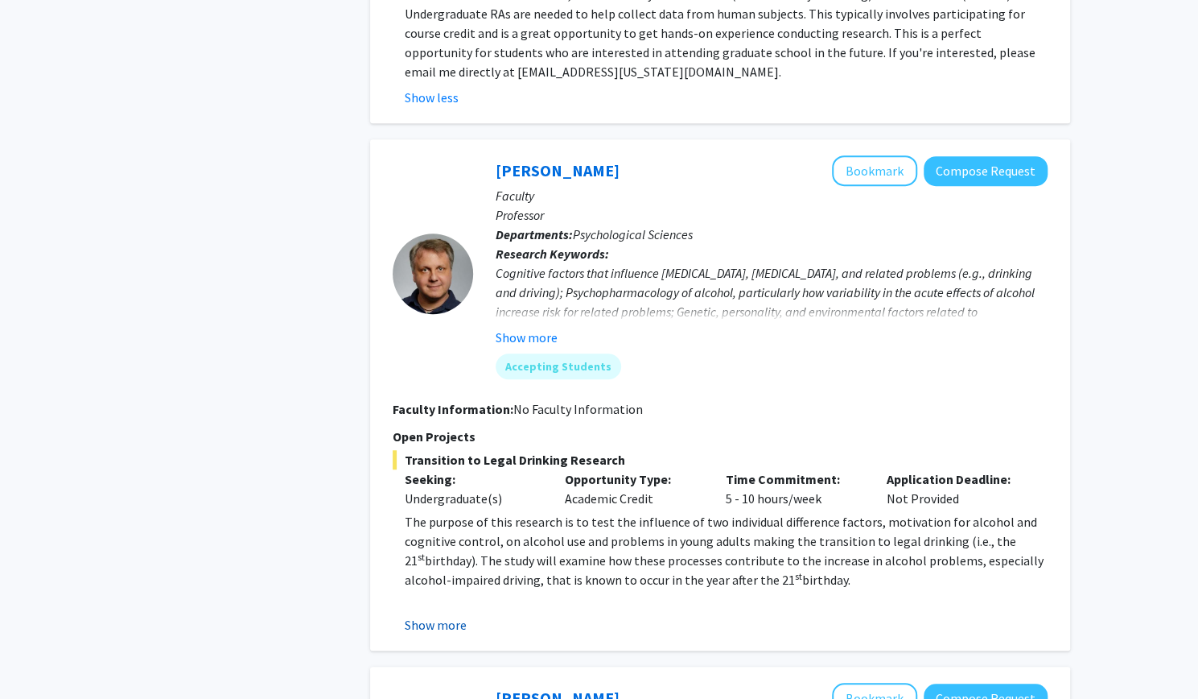
click at [460, 615] on button "Show more" at bounding box center [436, 624] width 62 height 19
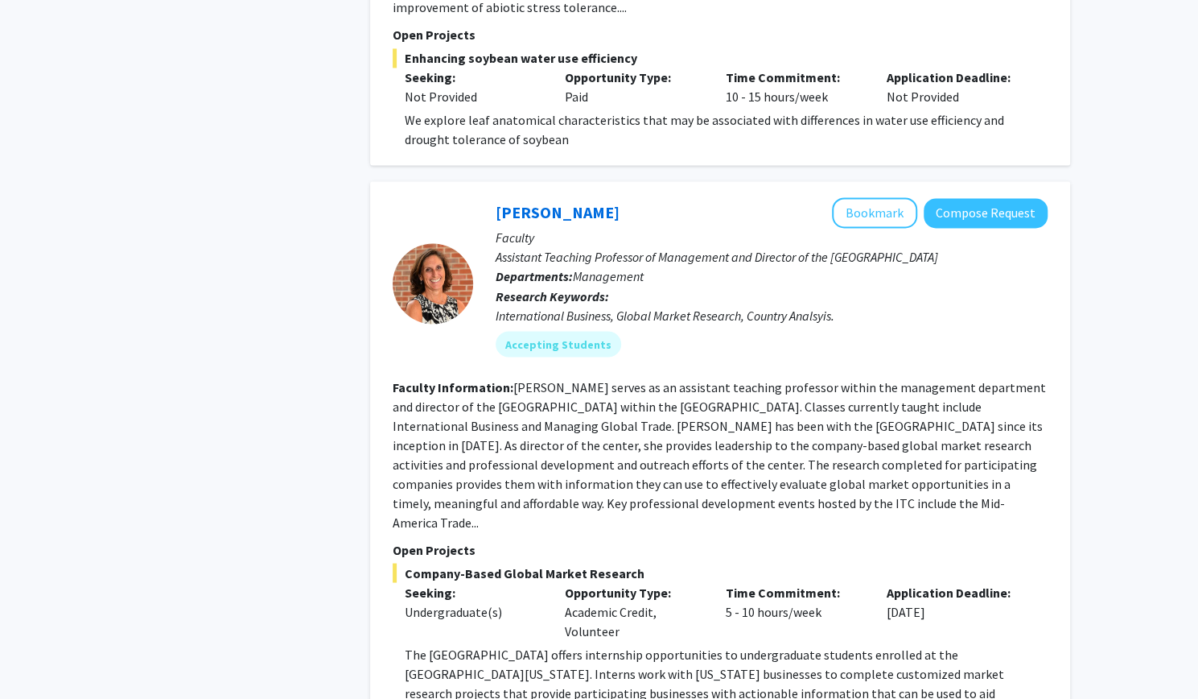
scroll to position [5212, 0]
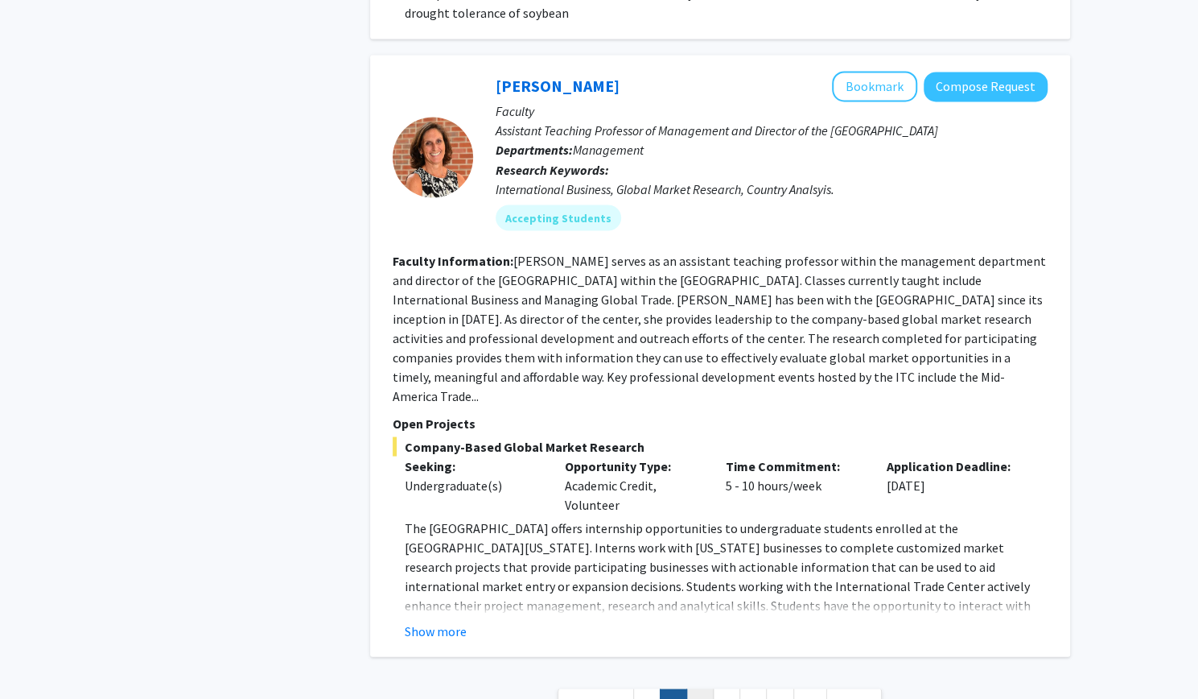
click at [695, 688] on link "3" at bounding box center [699, 702] width 27 height 28
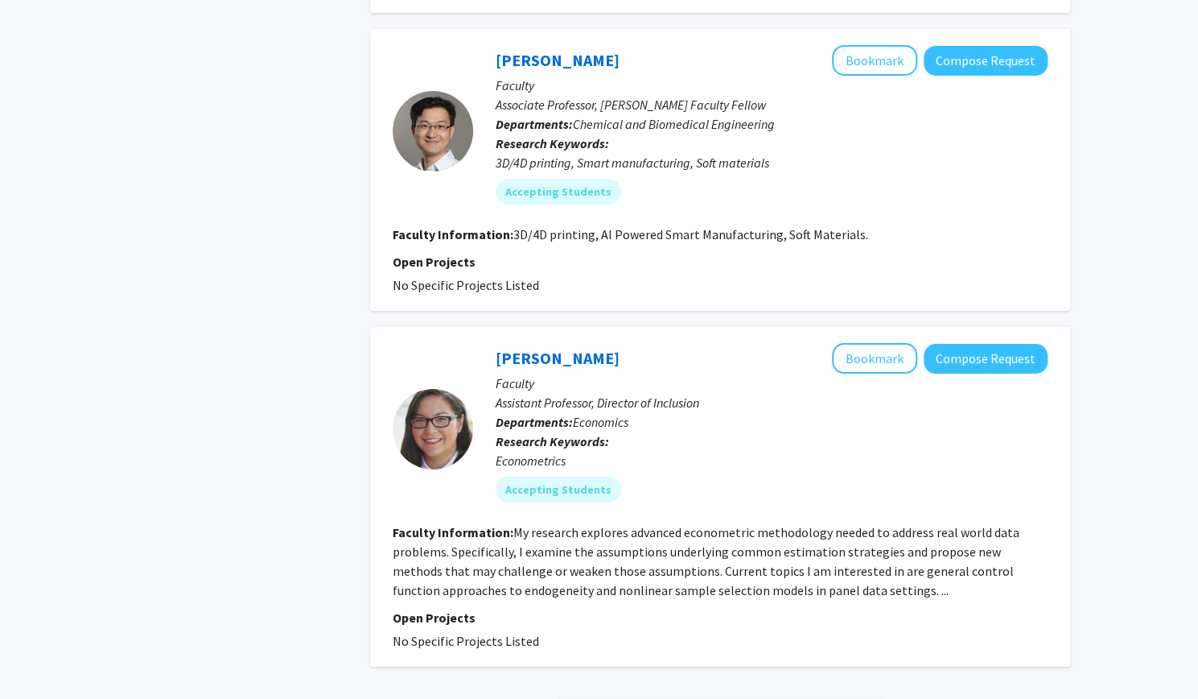
scroll to position [3290, 0]
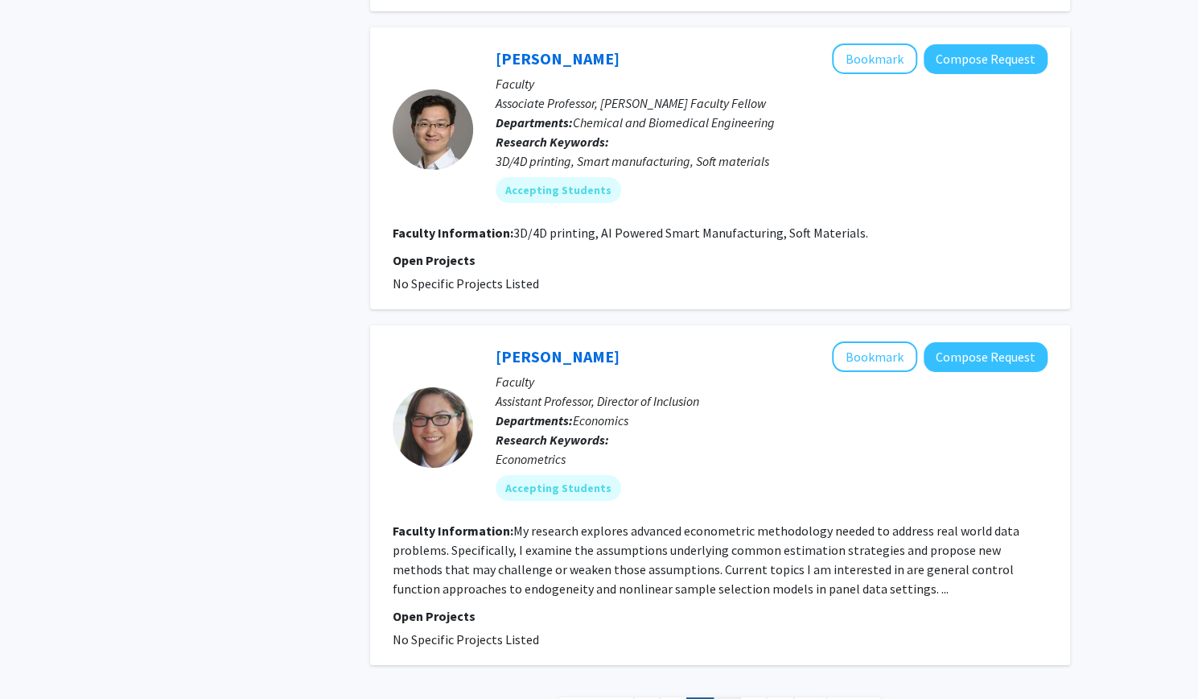
click at [721, 697] on link "4" at bounding box center [726, 711] width 27 height 28
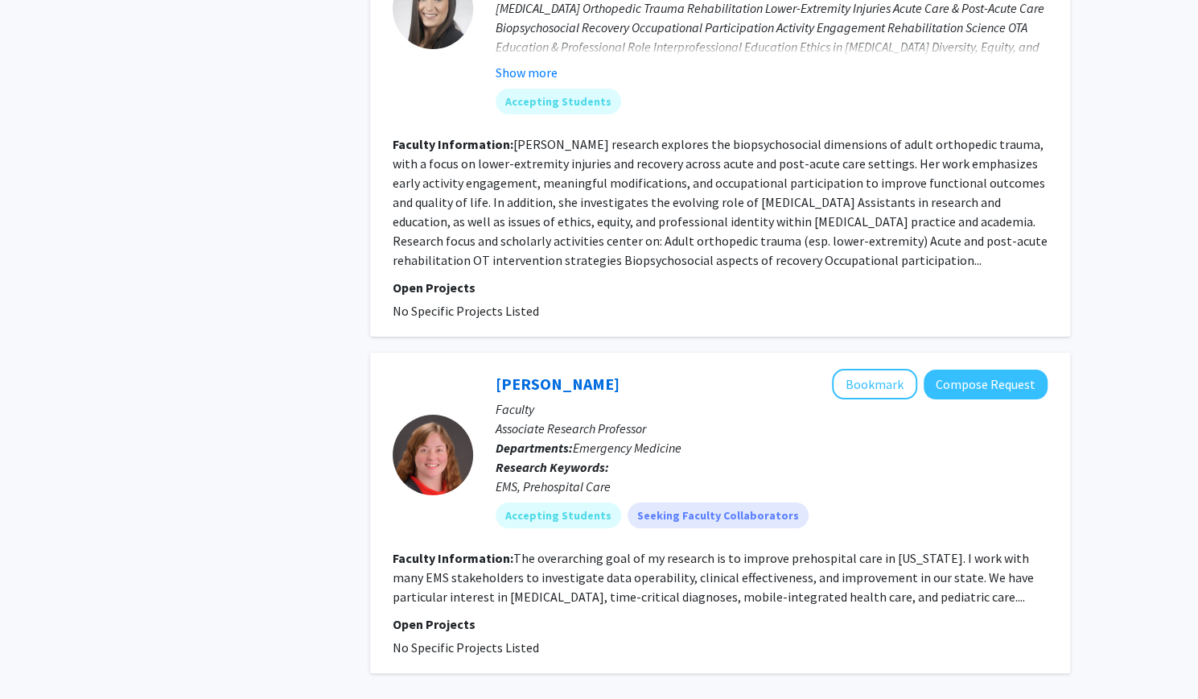
scroll to position [3518, 0]
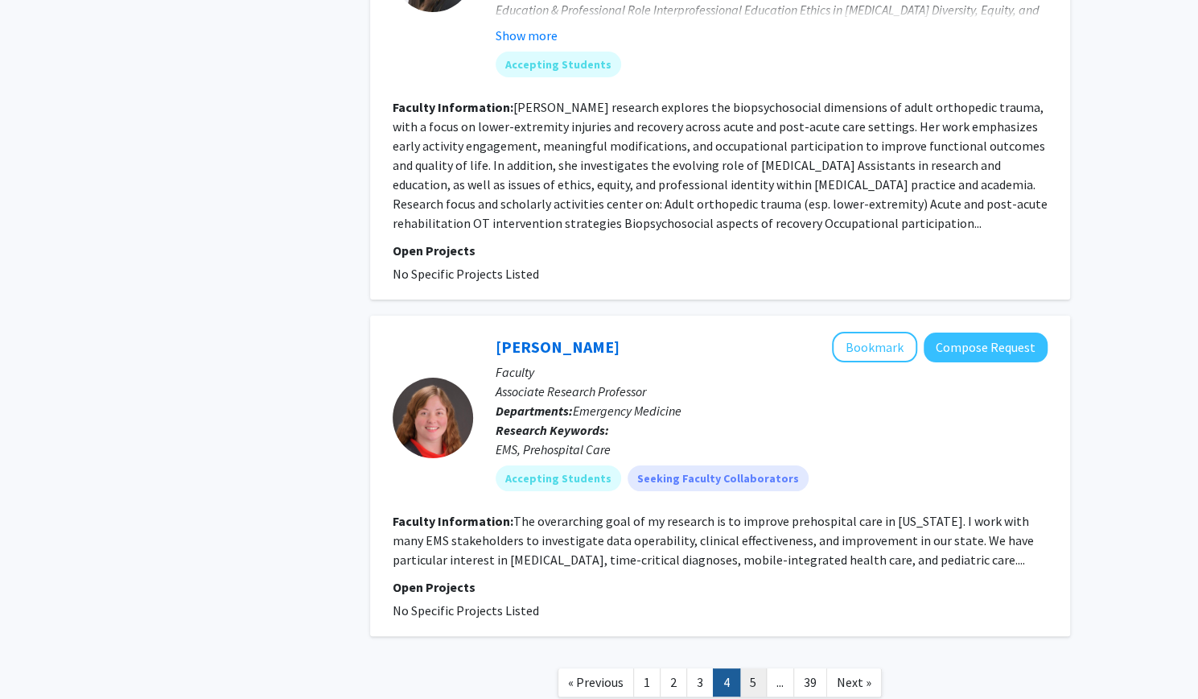
click at [748, 668] on link "5" at bounding box center [753, 682] width 27 height 28
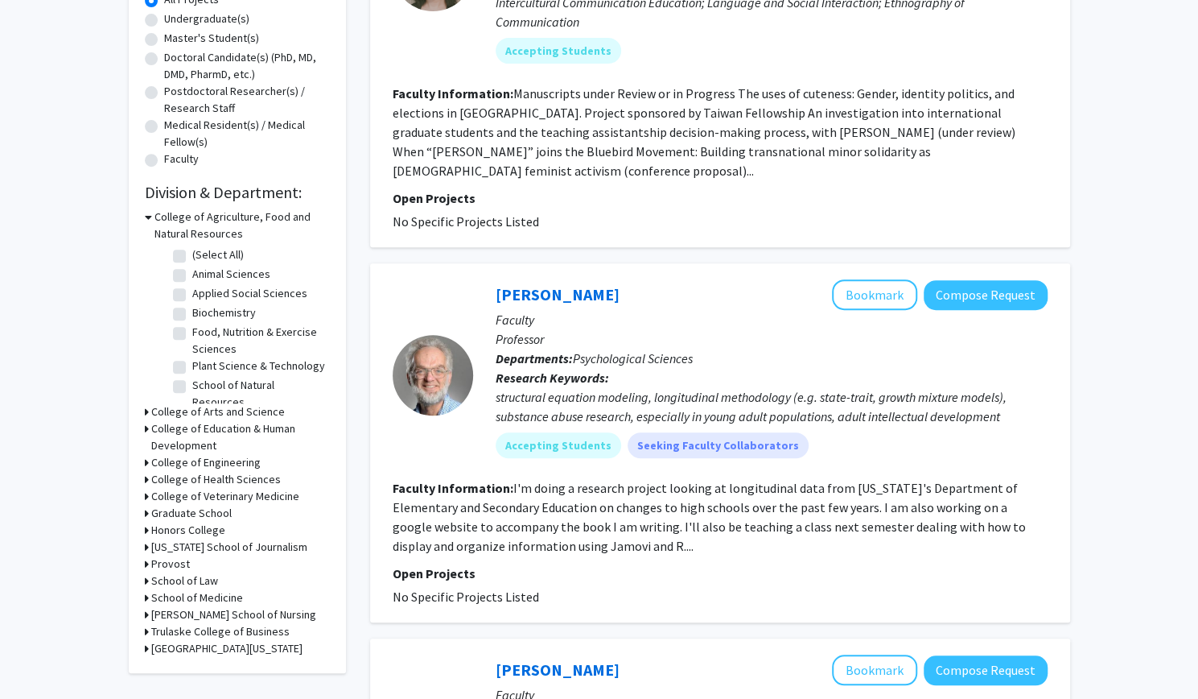
scroll to position [314, 0]
click at [560, 517] on fg-search-faculty "[PERSON_NAME] Bookmark Compose Request Faculty Professor Departments: Psycholog…" at bounding box center [720, 441] width 655 height 327
click at [559, 509] on fg-read-more "I'm doing a research project looking at longitudinal data from [US_STATE]'s Dep…" at bounding box center [709, 516] width 633 height 74
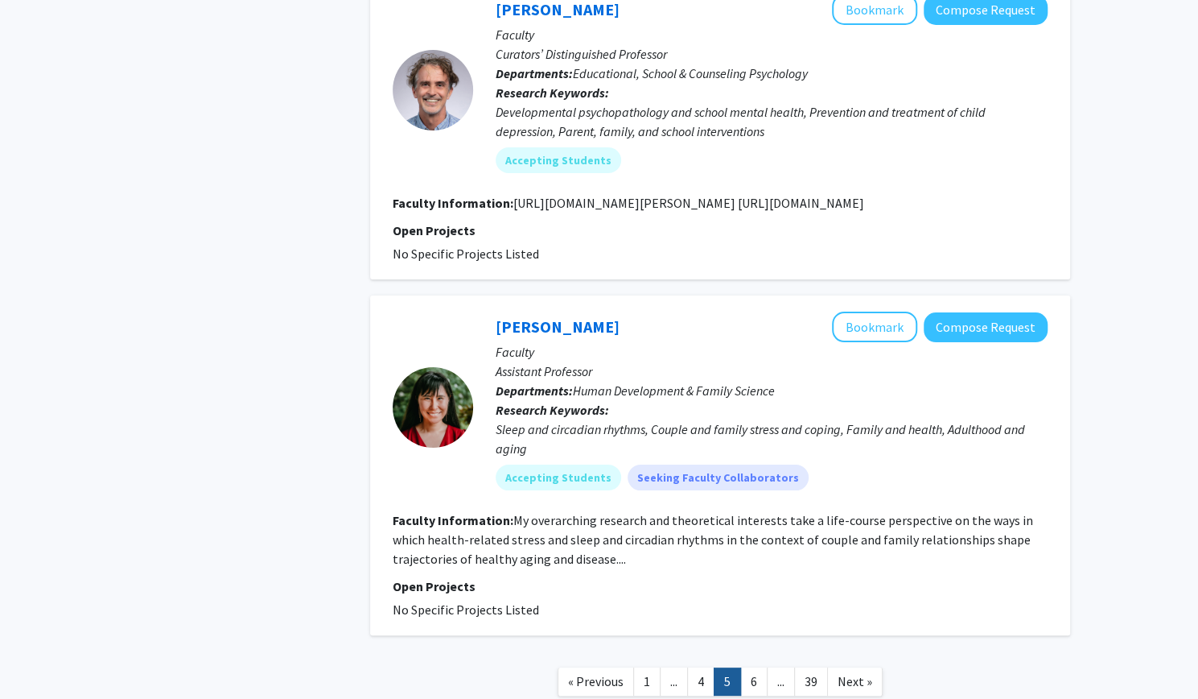
scroll to position [3453, 0]
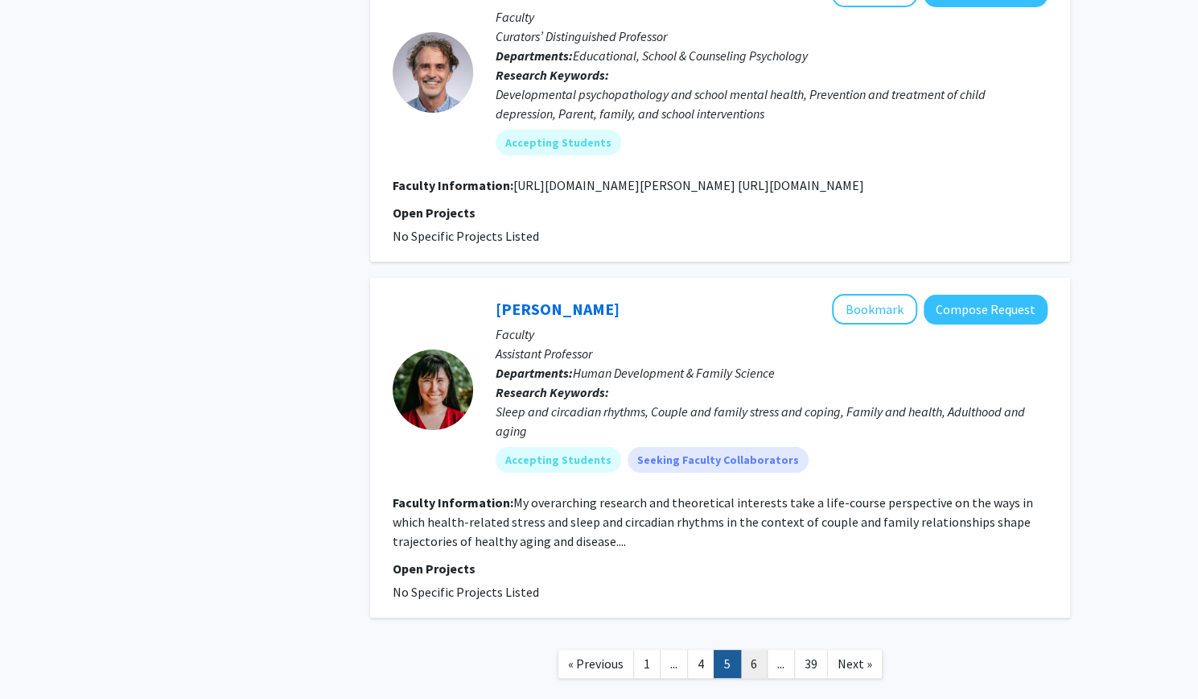
click at [754, 649] on link "6" at bounding box center [753, 663] width 27 height 28
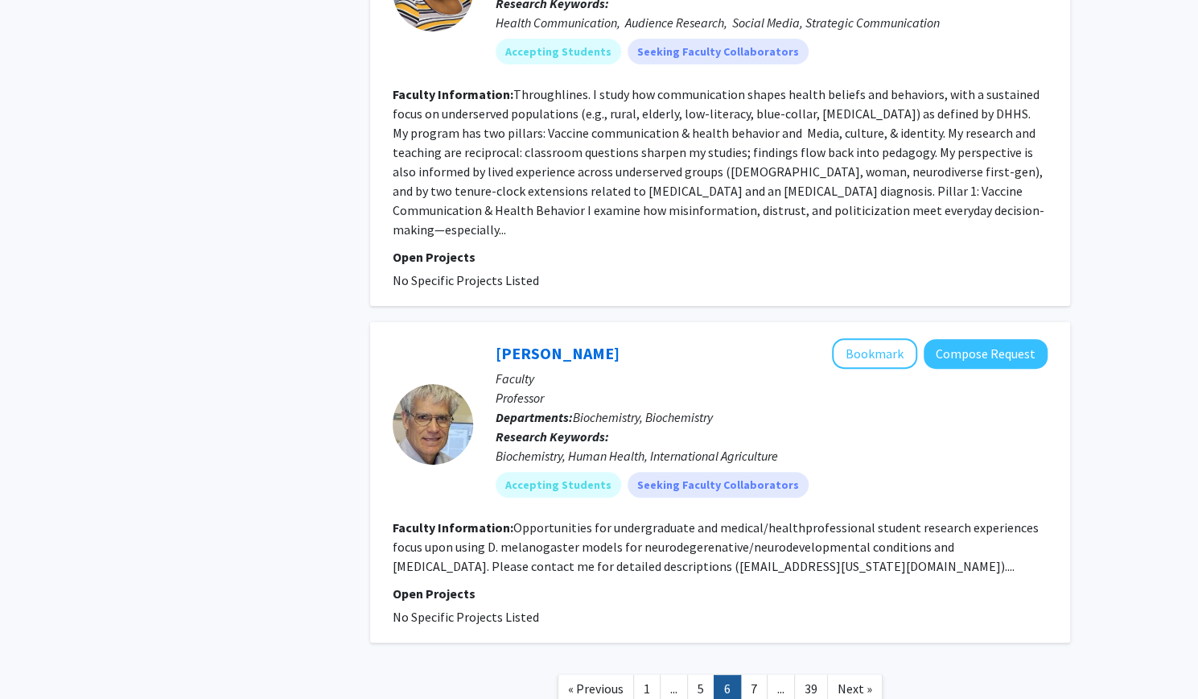
scroll to position [3711, 0]
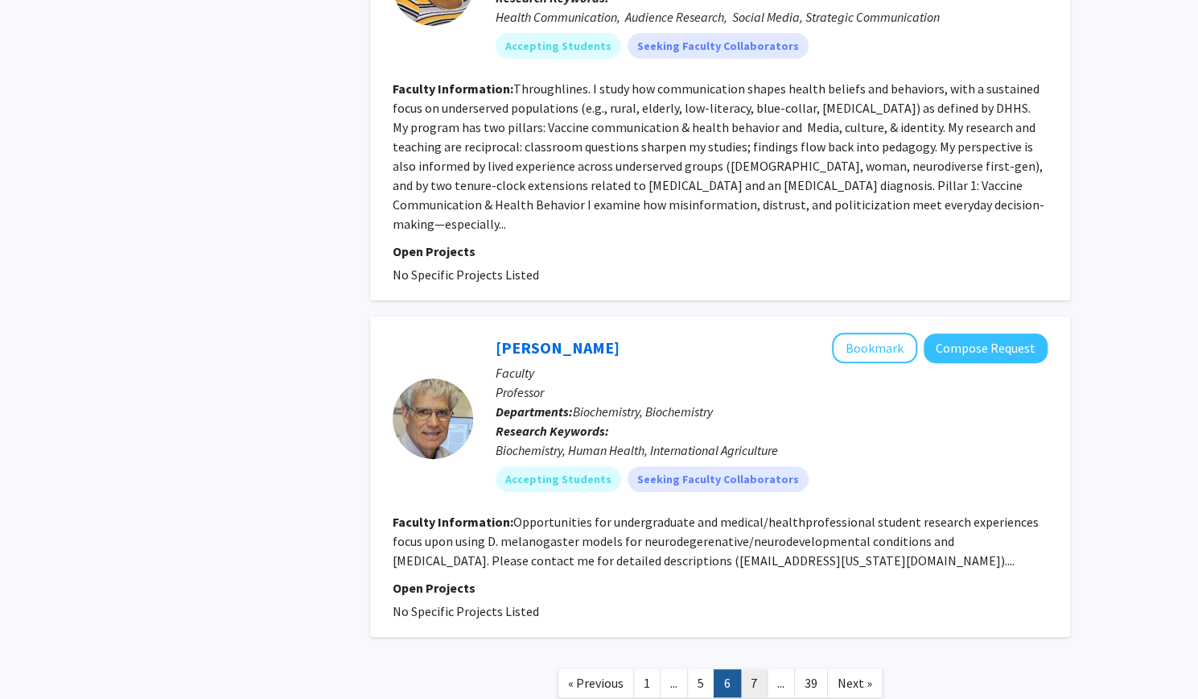
click at [750, 669] on link "7" at bounding box center [753, 683] width 27 height 28
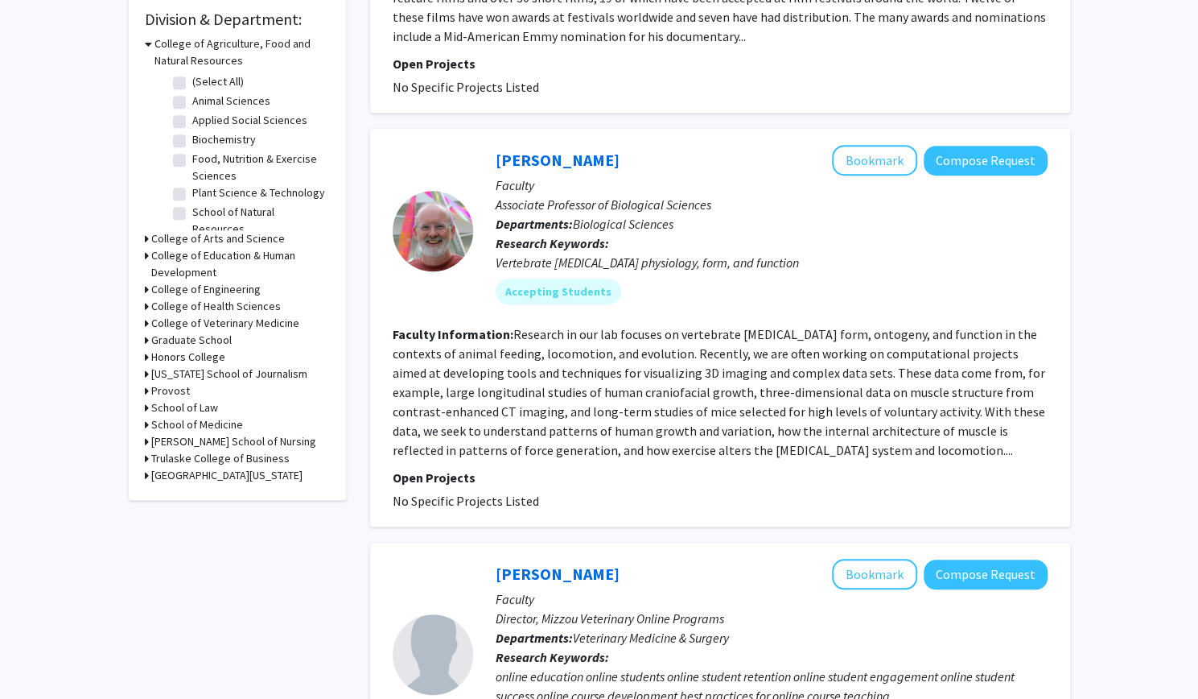
scroll to position [488, 0]
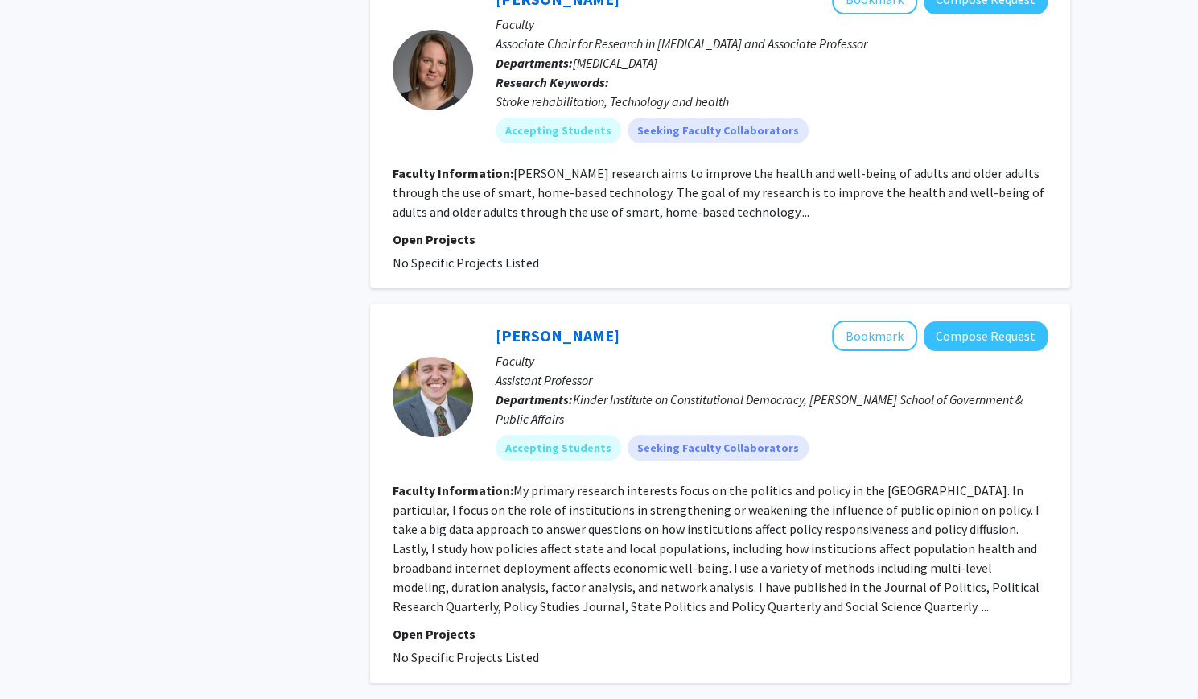
scroll to position [3666, 0]
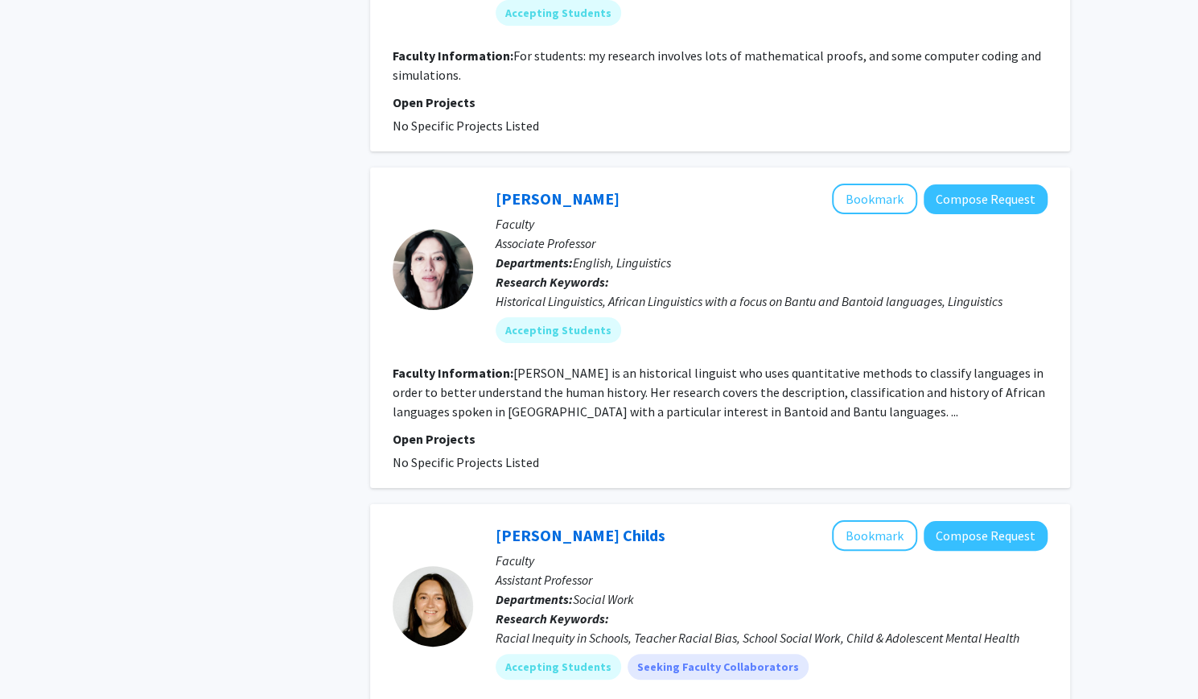
scroll to position [3762, 0]
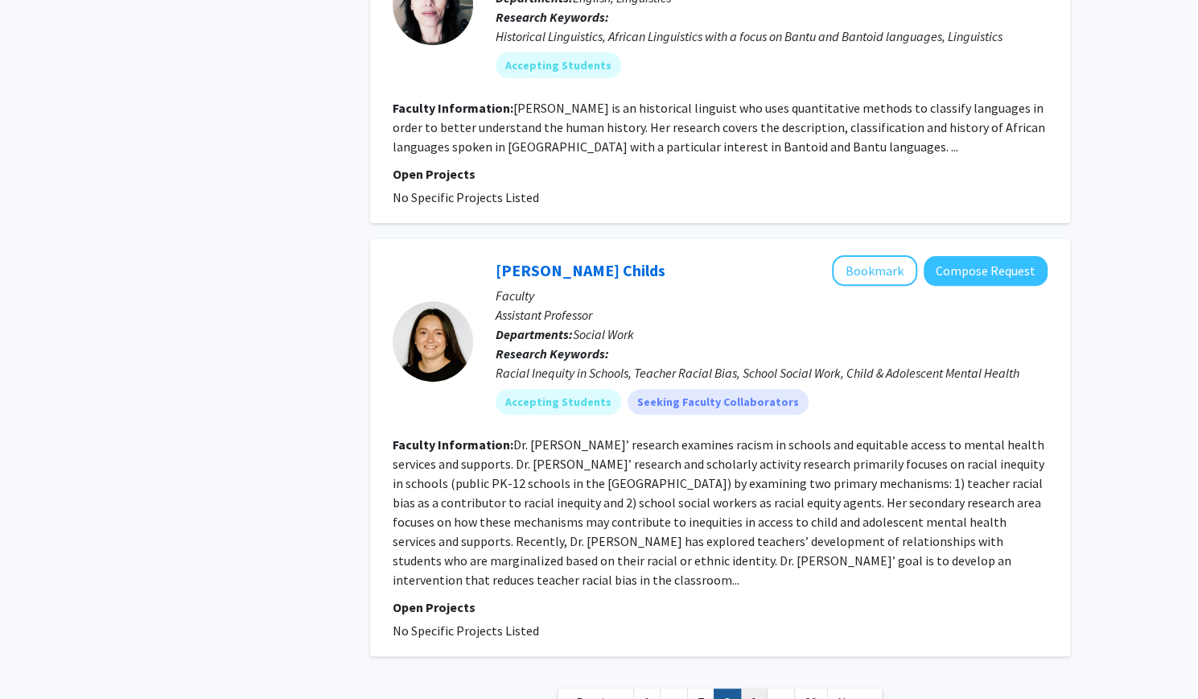
click at [752, 688] on link "9" at bounding box center [753, 702] width 27 height 28
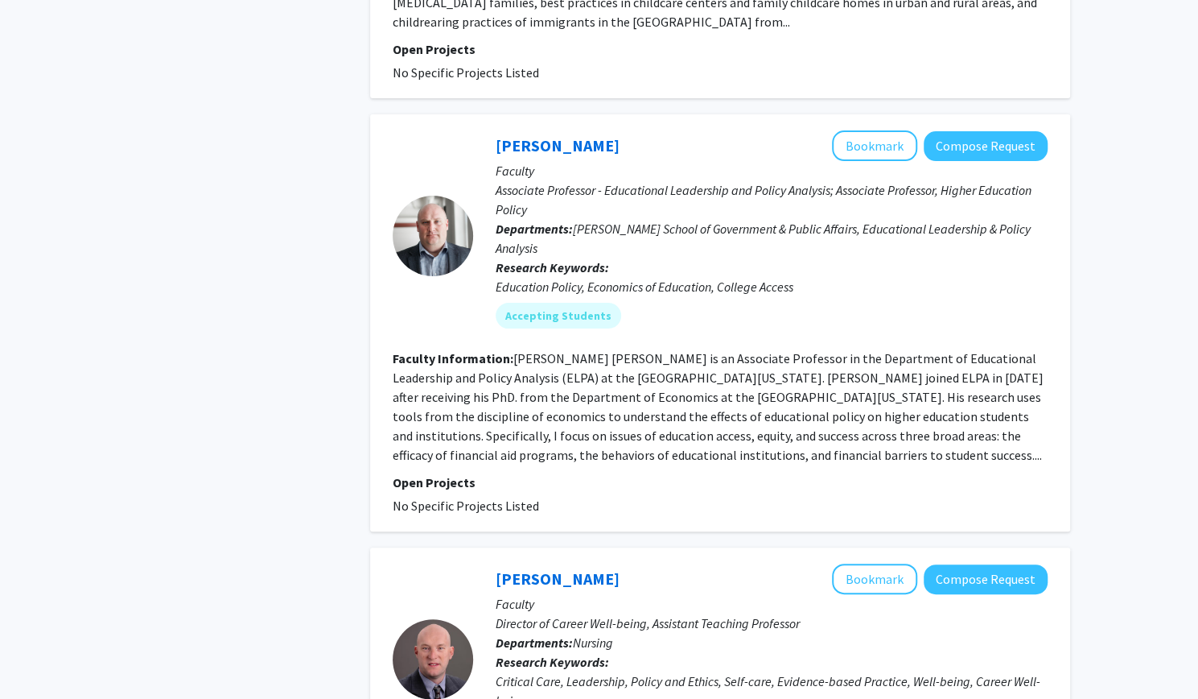
scroll to position [3782, 0]
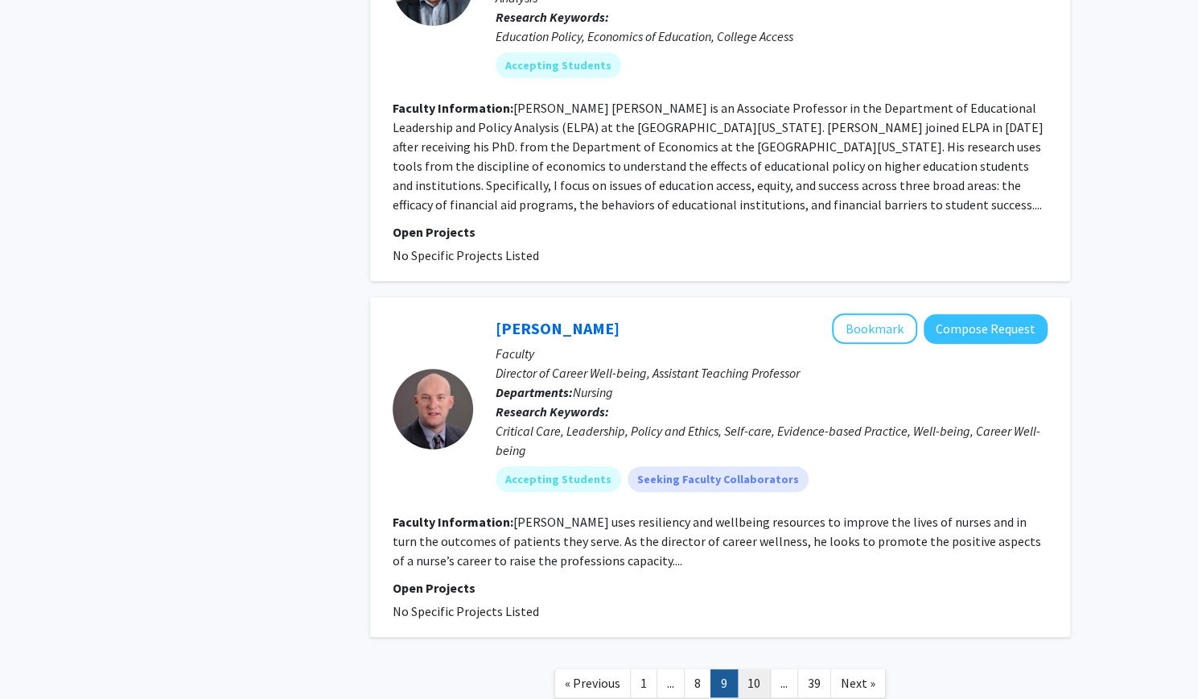
click at [756, 669] on link "10" at bounding box center [754, 683] width 34 height 28
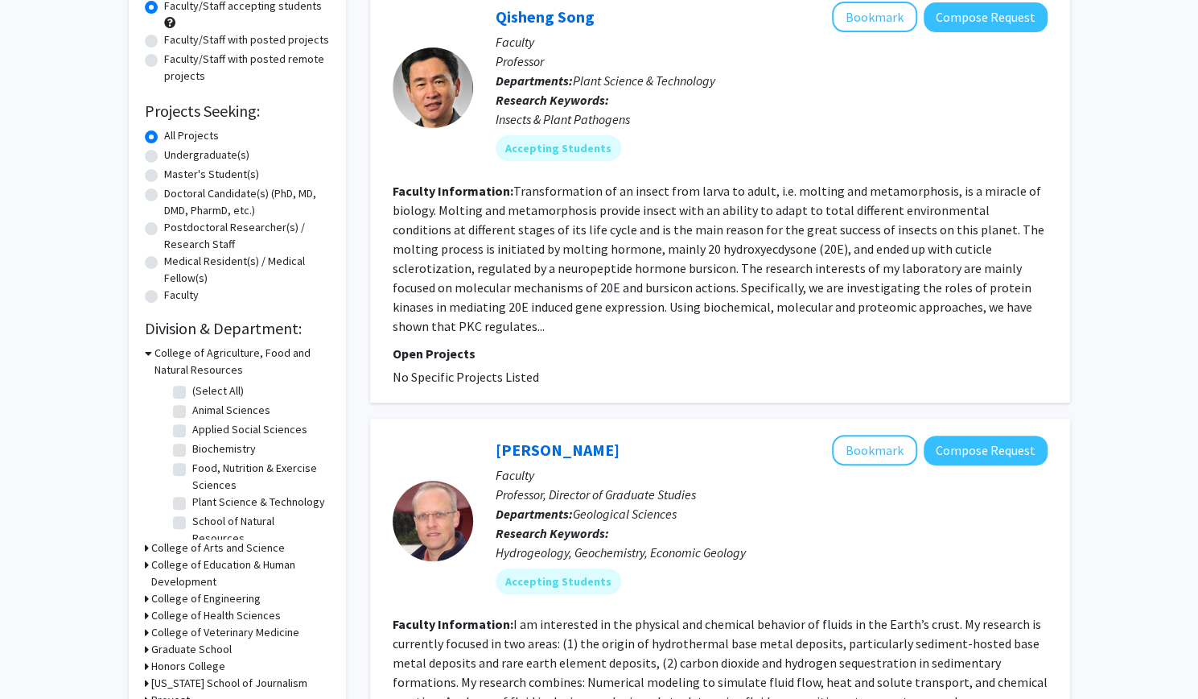
scroll to position [256, 0]
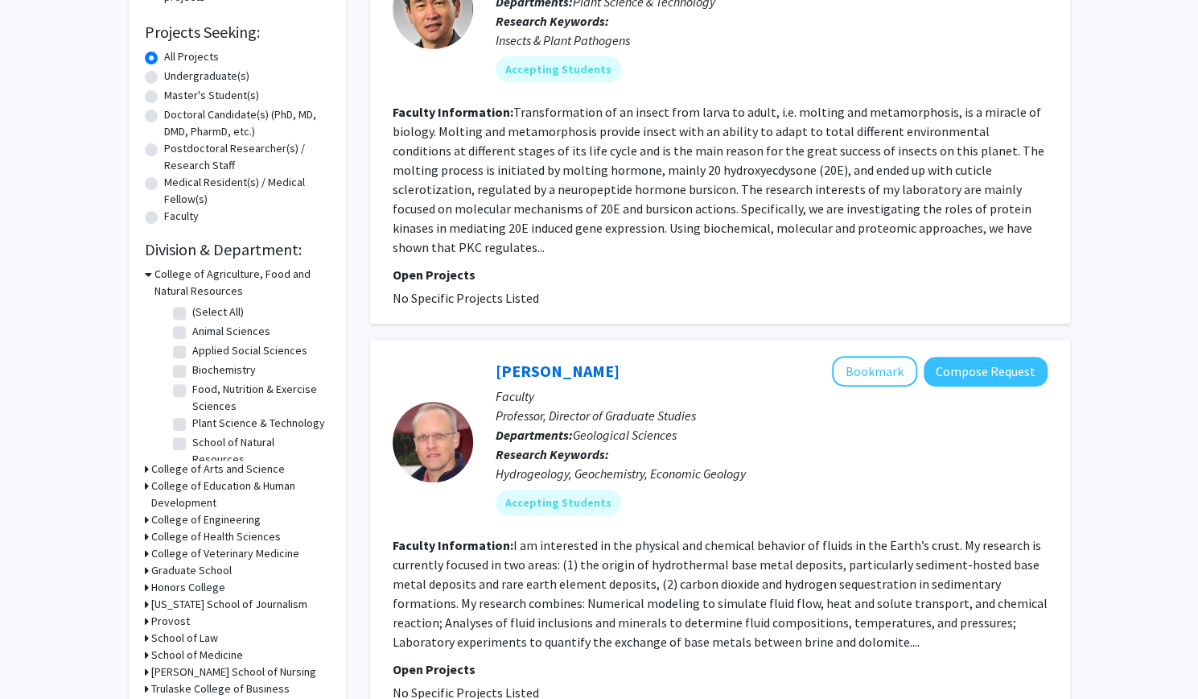
click at [221, 464] on h3 "College of Arts and Science" at bounding box center [218, 468] width 134 height 17
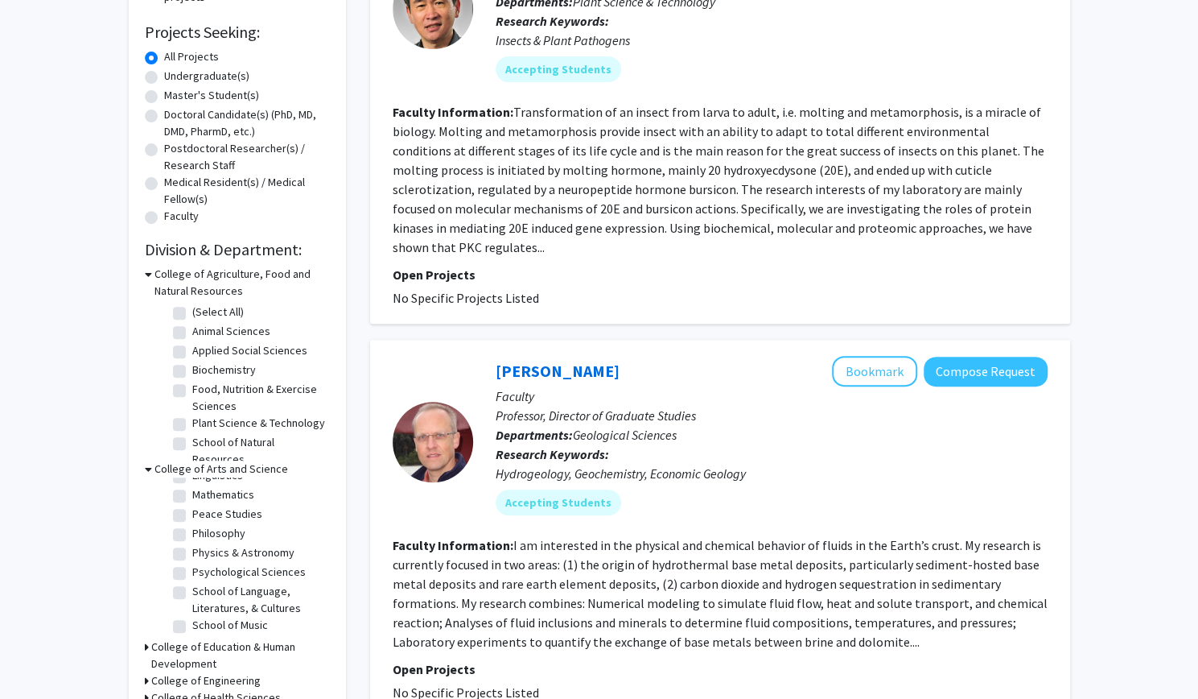
scroll to position [317, 0]
click at [192, 577] on label "Psychological Sciences" at bounding box center [248, 568] width 113 height 17
click at [192, 571] on input "Psychological Sciences" at bounding box center [197, 565] width 10 height 10
checkbox input "true"
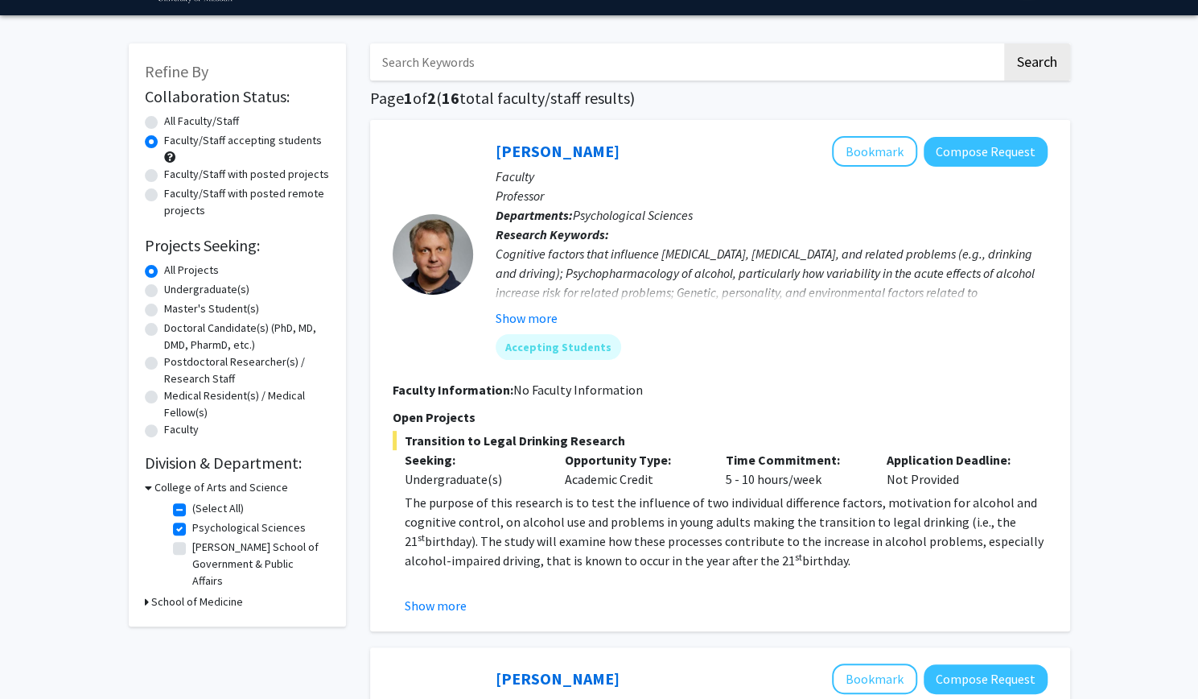
scroll to position [54, 0]
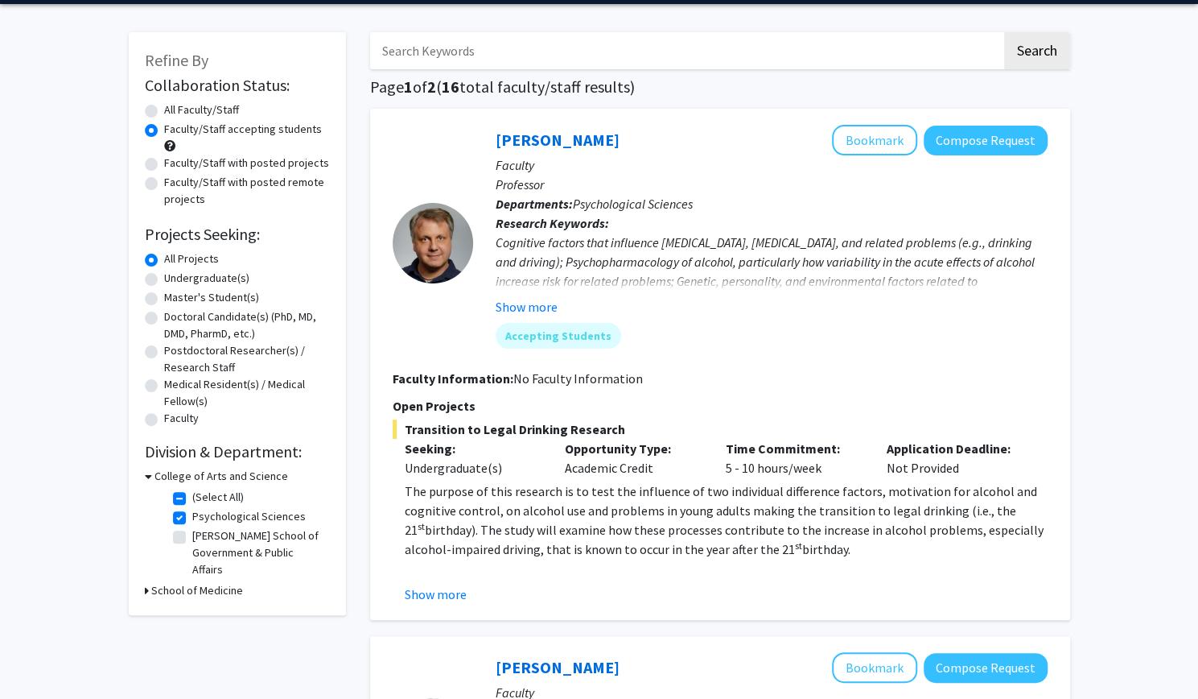
click at [189, 475] on h3 "College of Arts and Science" at bounding box center [222, 476] width 134 height 17
click at [189, 475] on h3 "College of Arts and Science" at bounding box center [218, 476] width 134 height 17
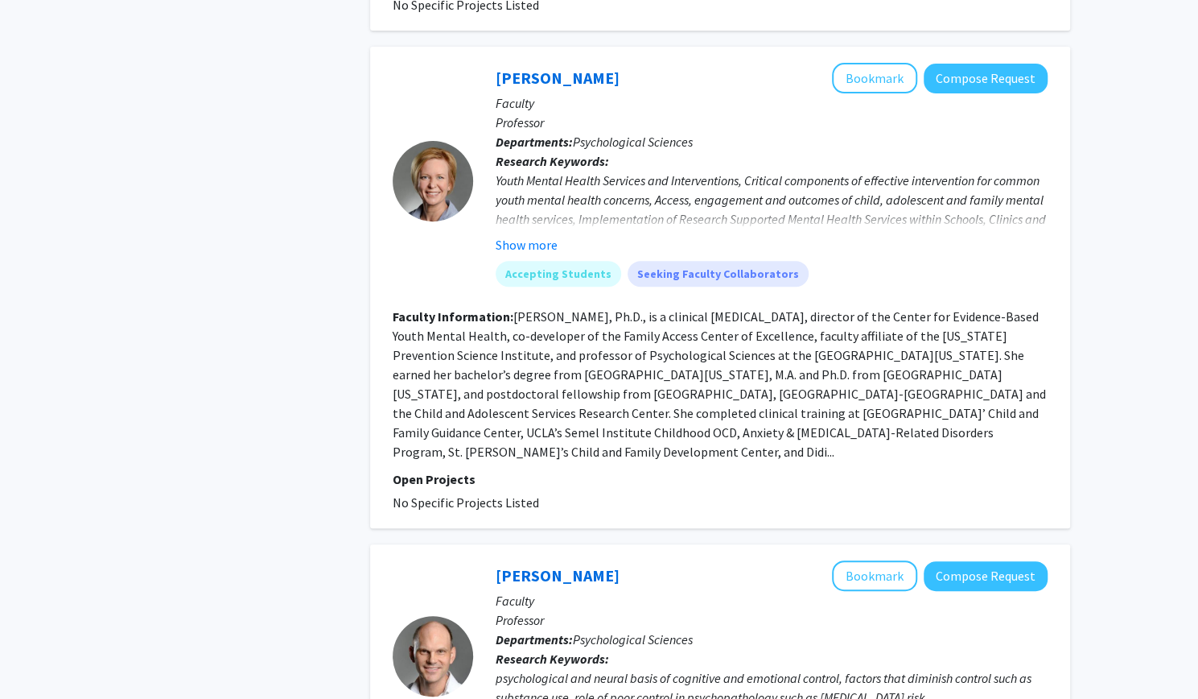
scroll to position [3840, 0]
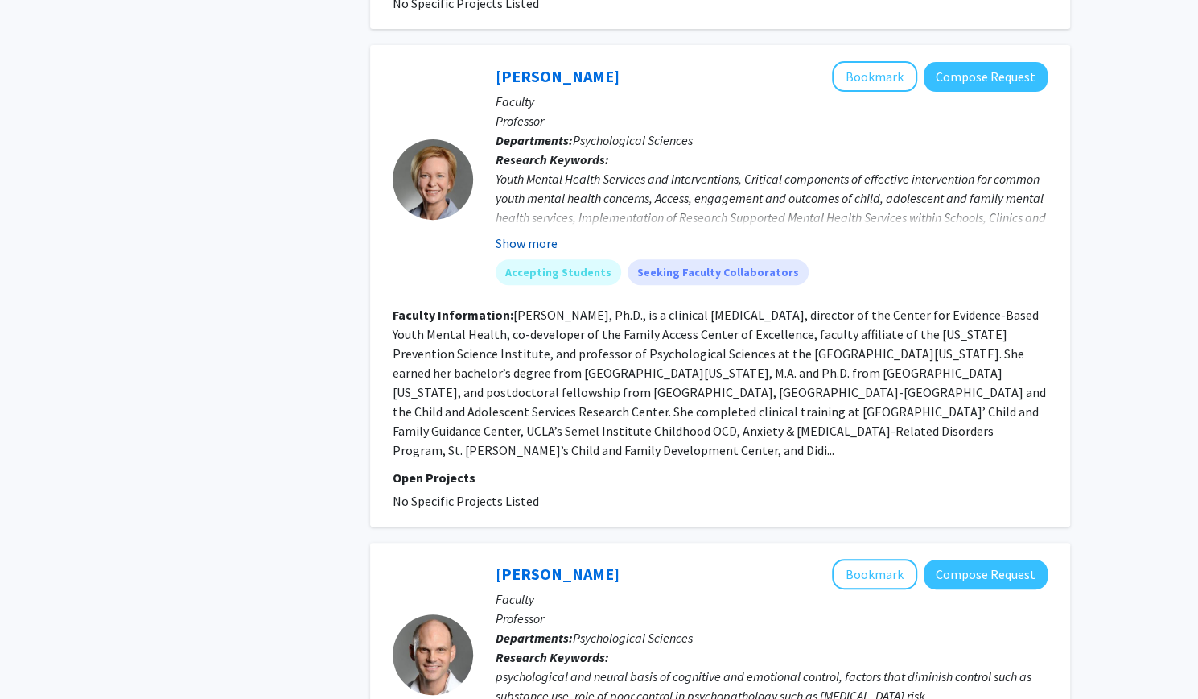
click at [513, 233] on button "Show more" at bounding box center [527, 242] width 62 height 19
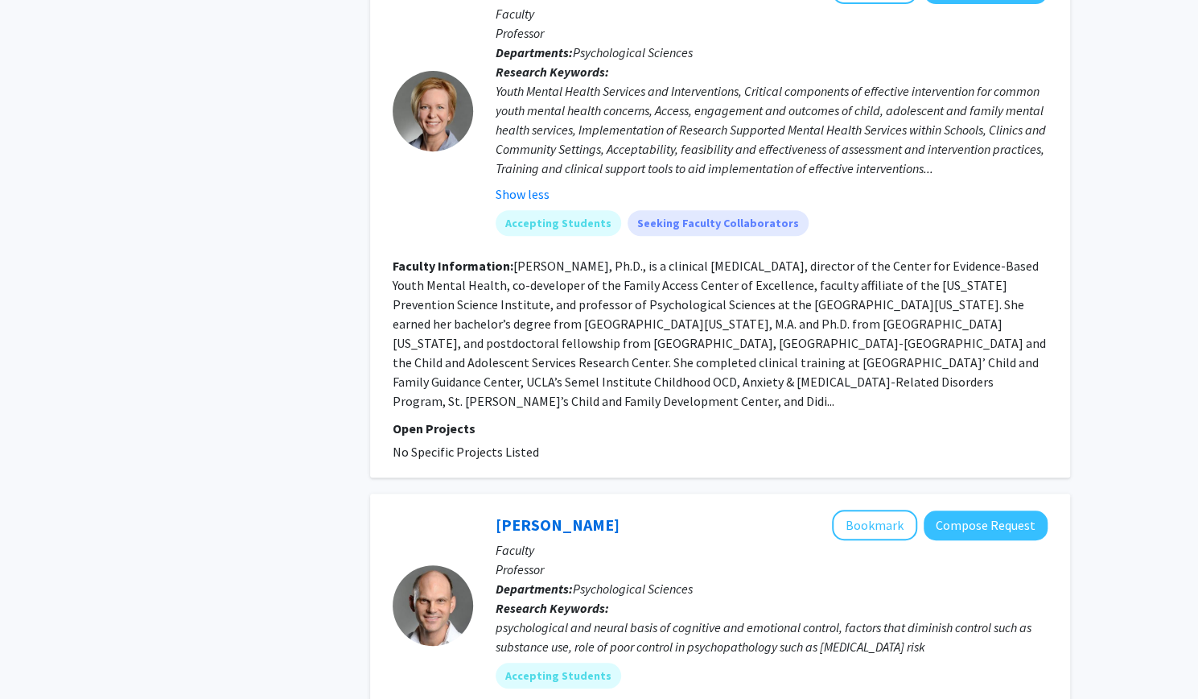
scroll to position [4202, 0]
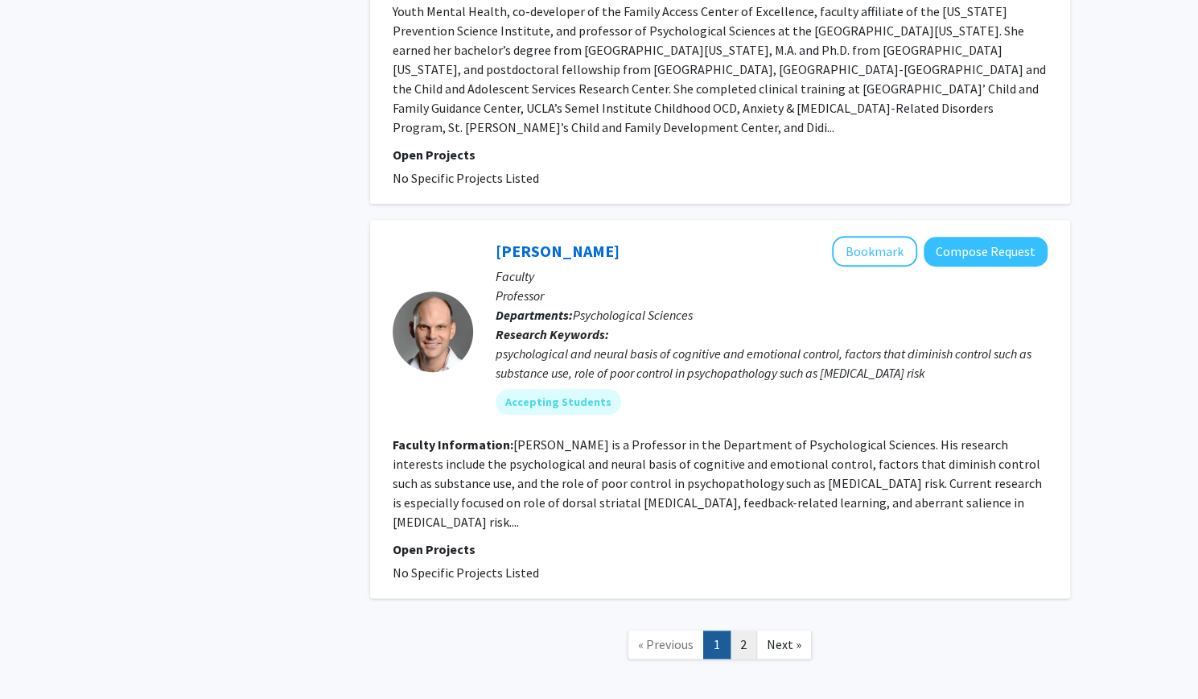
click at [745, 630] on link "2" at bounding box center [743, 644] width 27 height 28
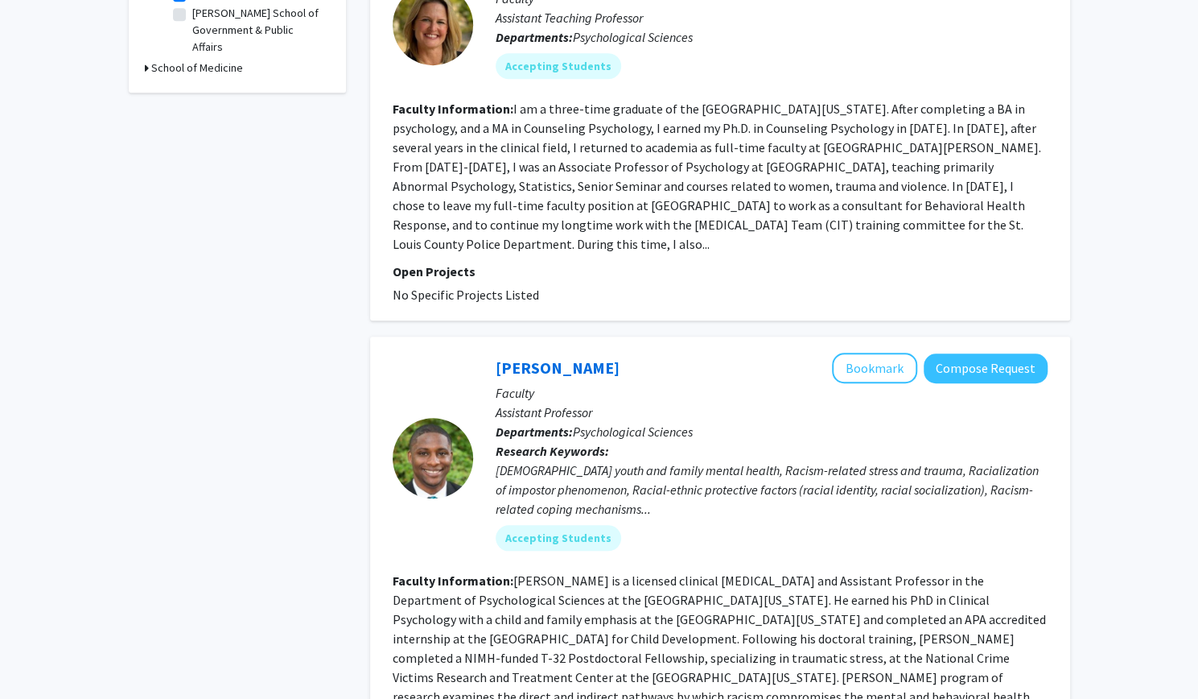
scroll to position [571, 0]
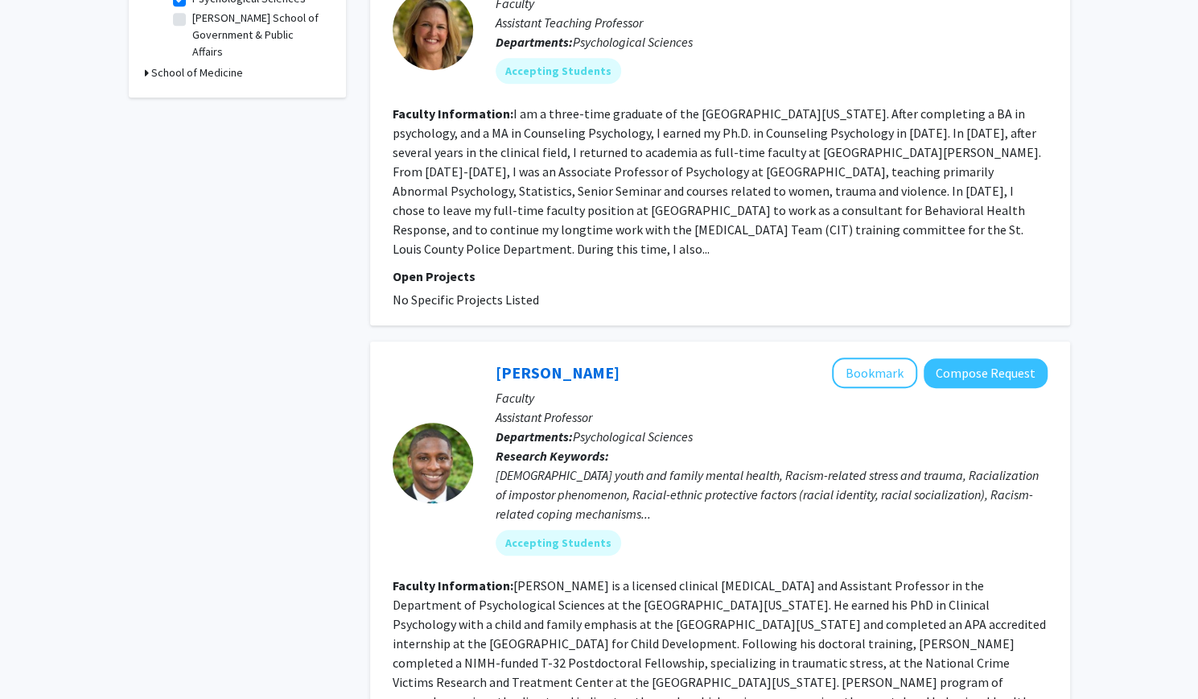
click at [875, 225] on fg-read-more "I am a three-time graduate of the [GEOGRAPHIC_DATA][US_STATE]. After completing…" at bounding box center [717, 180] width 649 height 151
click at [887, 232] on fg-read-more "I am a three-time graduate of the [GEOGRAPHIC_DATA][US_STATE]. After completing…" at bounding box center [717, 180] width 649 height 151
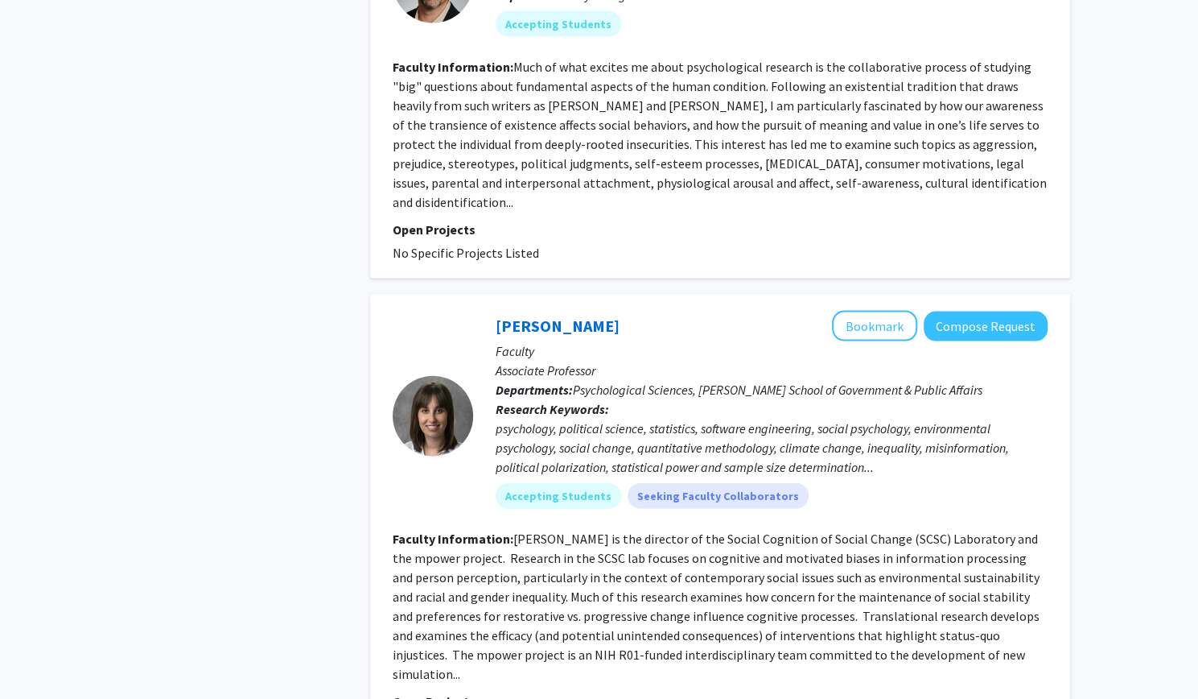
scroll to position [2011, 0]
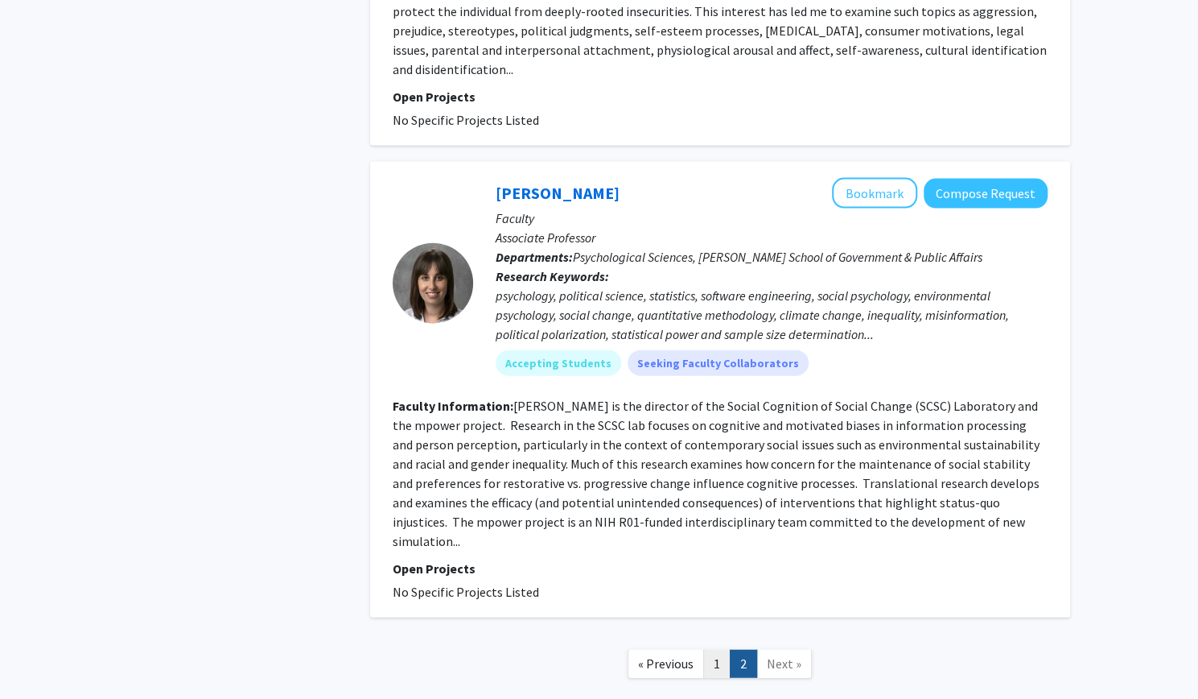
click at [723, 649] on link "1" at bounding box center [716, 663] width 27 height 28
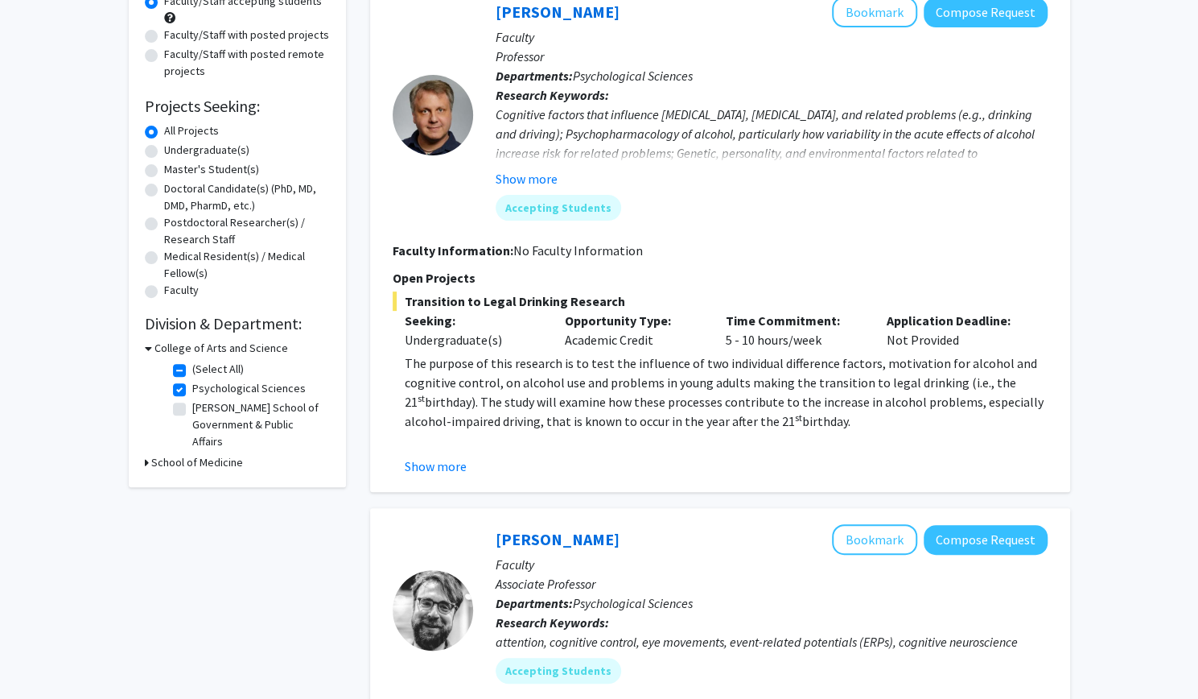
scroll to position [39, 0]
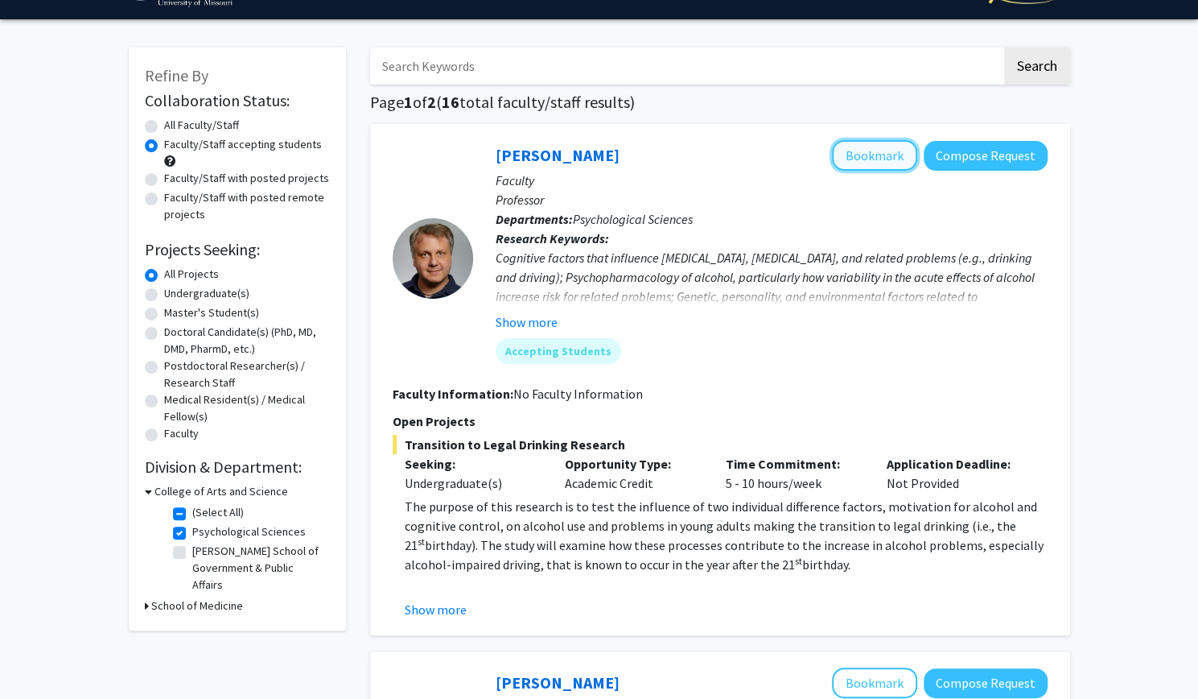
click at [876, 156] on button "Bookmark" at bounding box center [874, 155] width 85 height 31
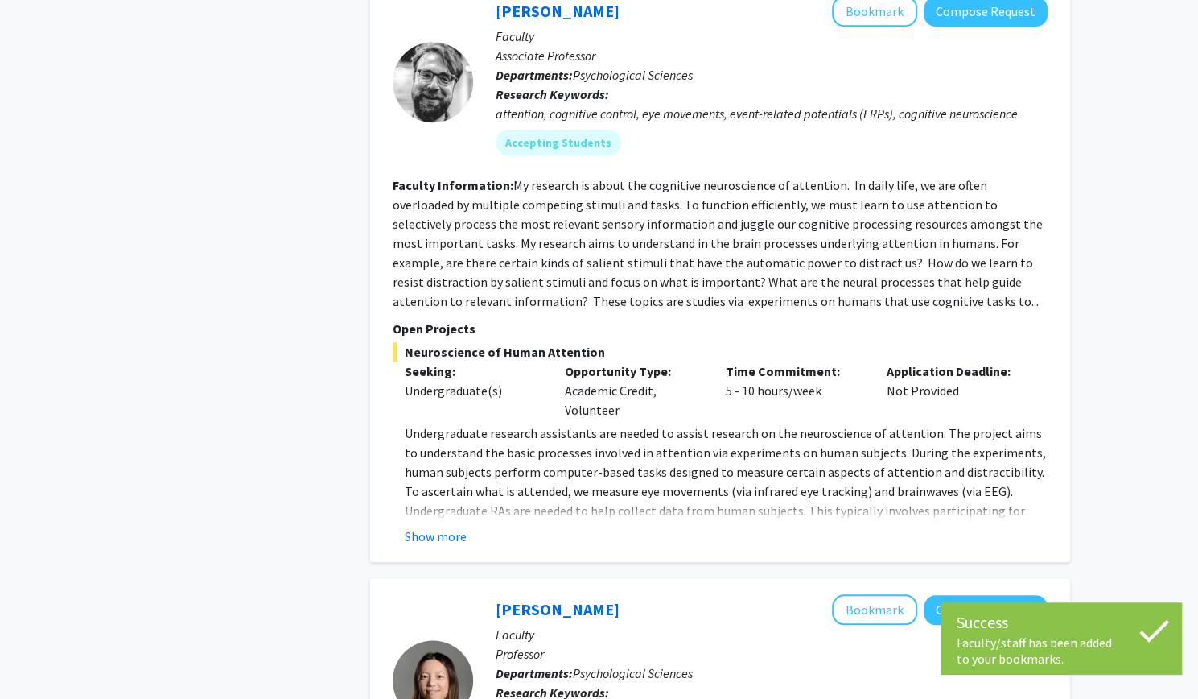
scroll to position [710, 0]
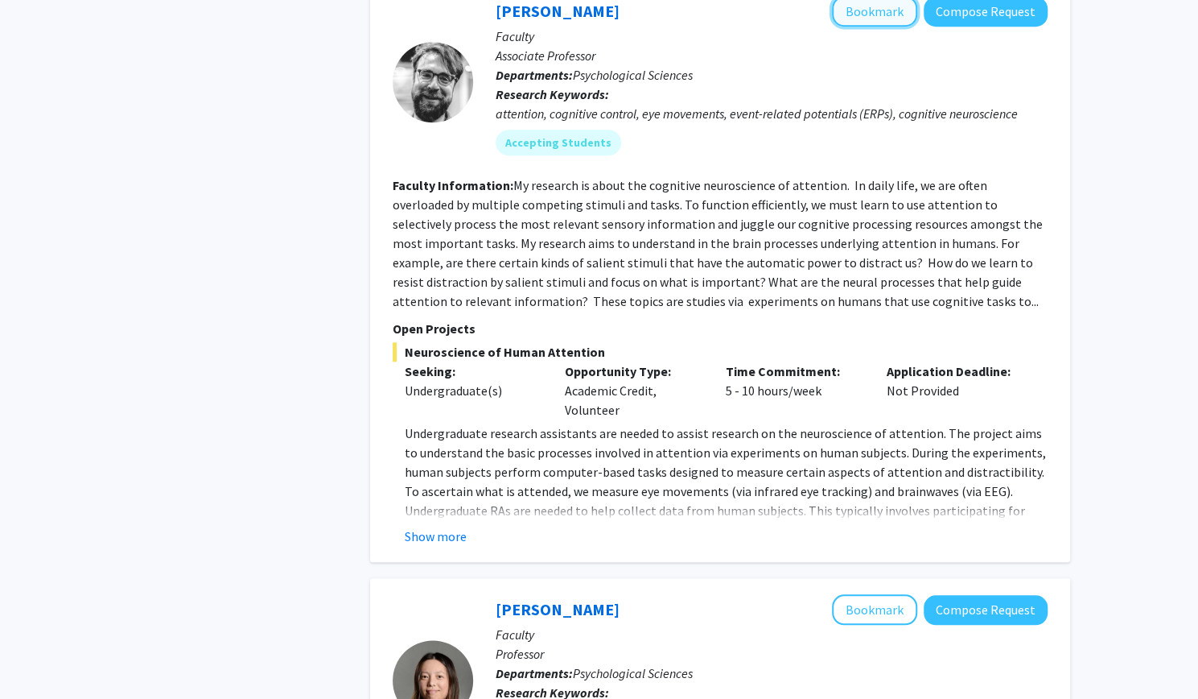
click at [859, 2] on button "Bookmark" at bounding box center [874, 11] width 85 height 31
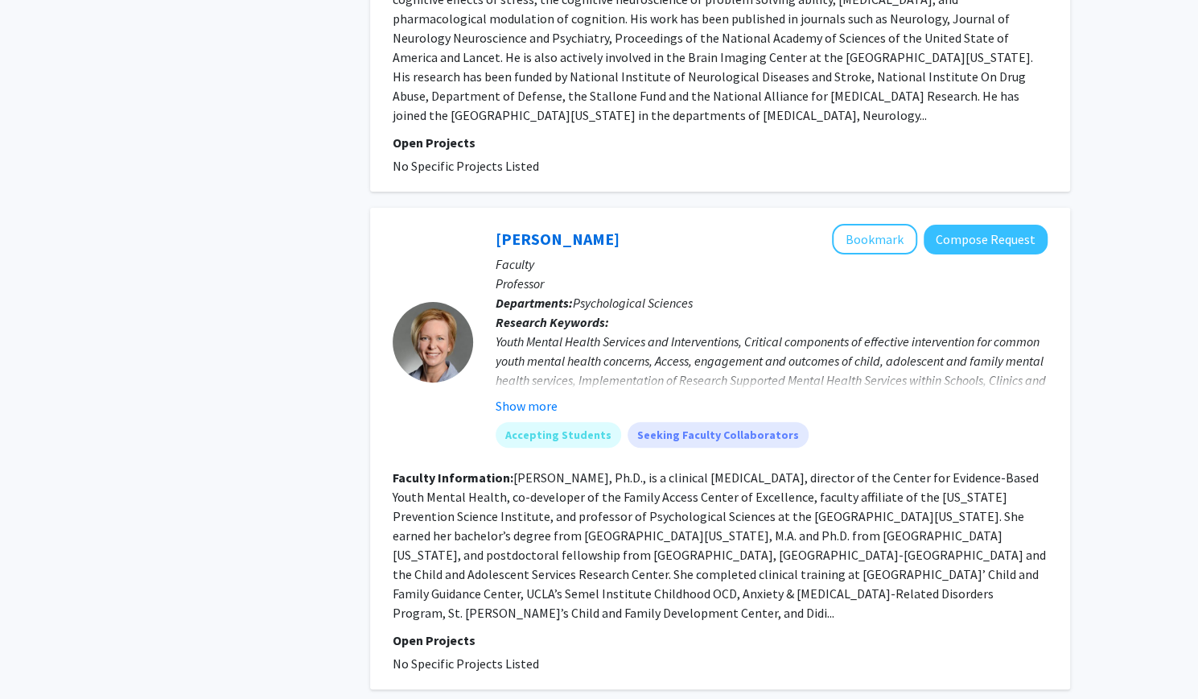
scroll to position [3679, 0]
click at [872, 222] on button "Bookmark" at bounding box center [874, 237] width 85 height 31
